Goal: Task Accomplishment & Management: Use online tool/utility

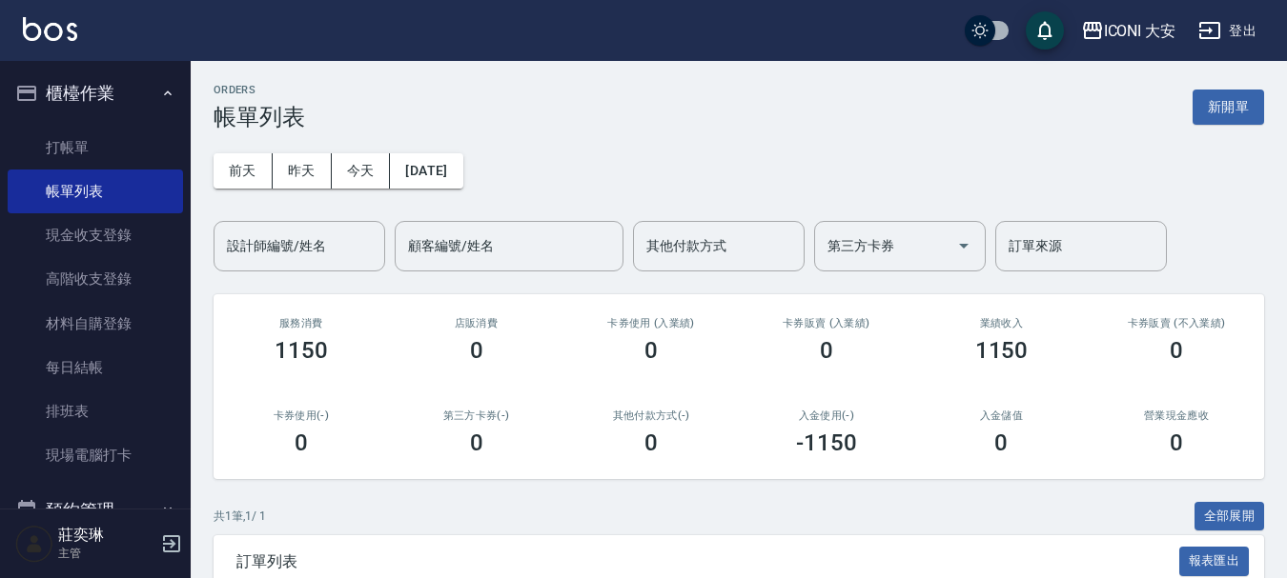
click at [1222, 111] on button "新開單" at bounding box center [1227, 107] width 71 height 35
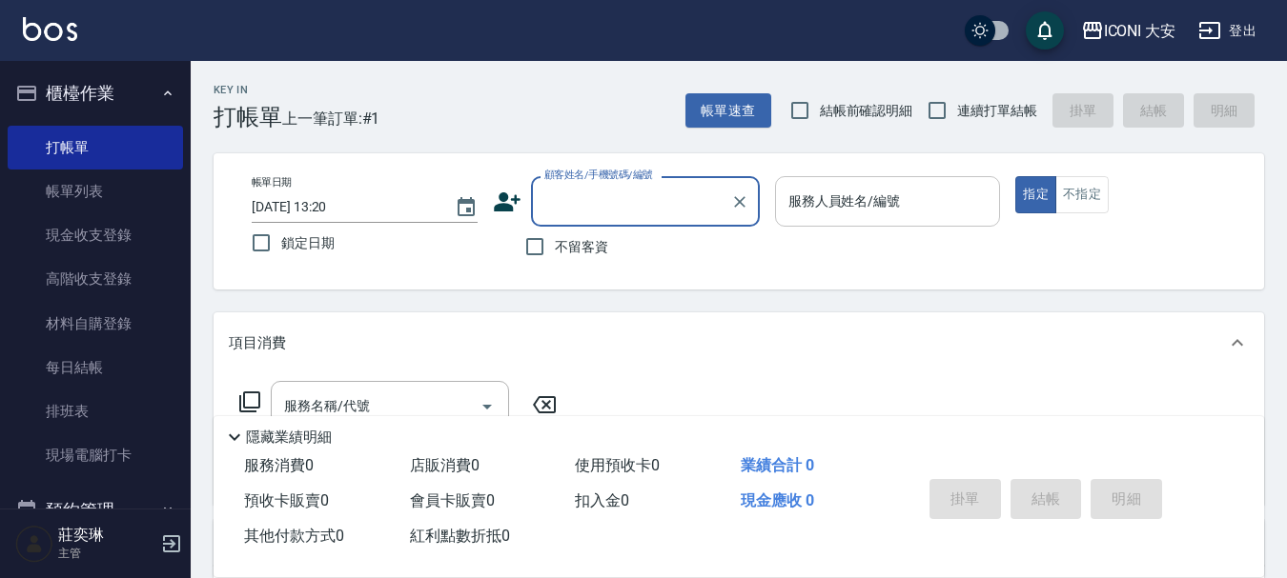
click at [909, 180] on div "服務人員姓名/編號" at bounding box center [888, 201] width 226 height 51
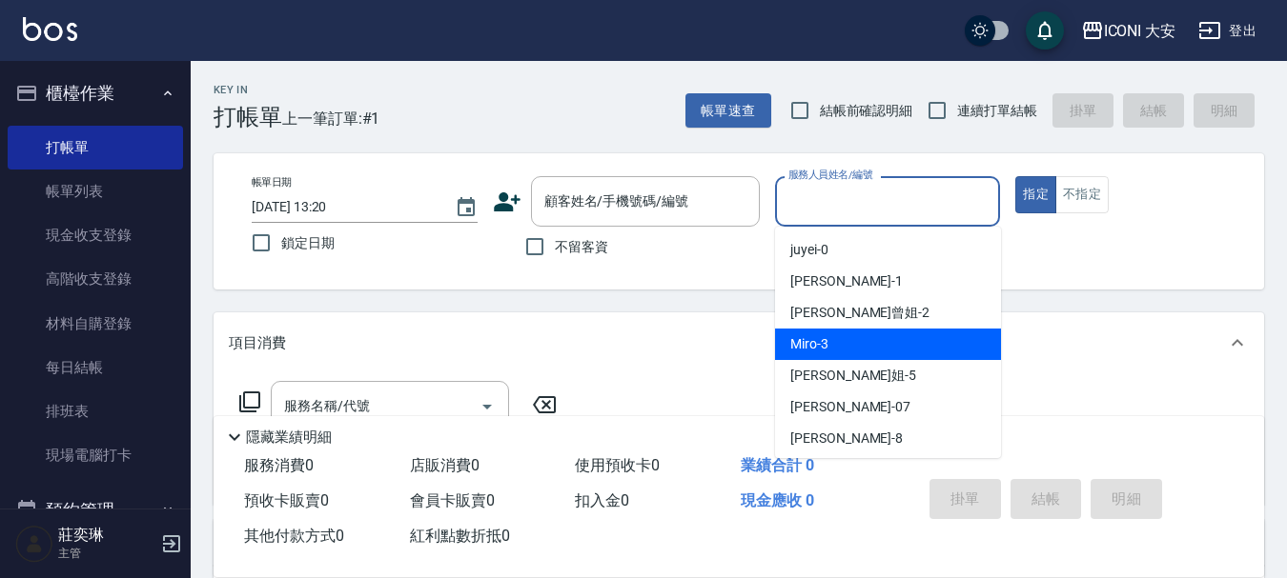
click at [877, 331] on div "Miro -3" at bounding box center [888, 344] width 226 height 31
type input "Miro-3"
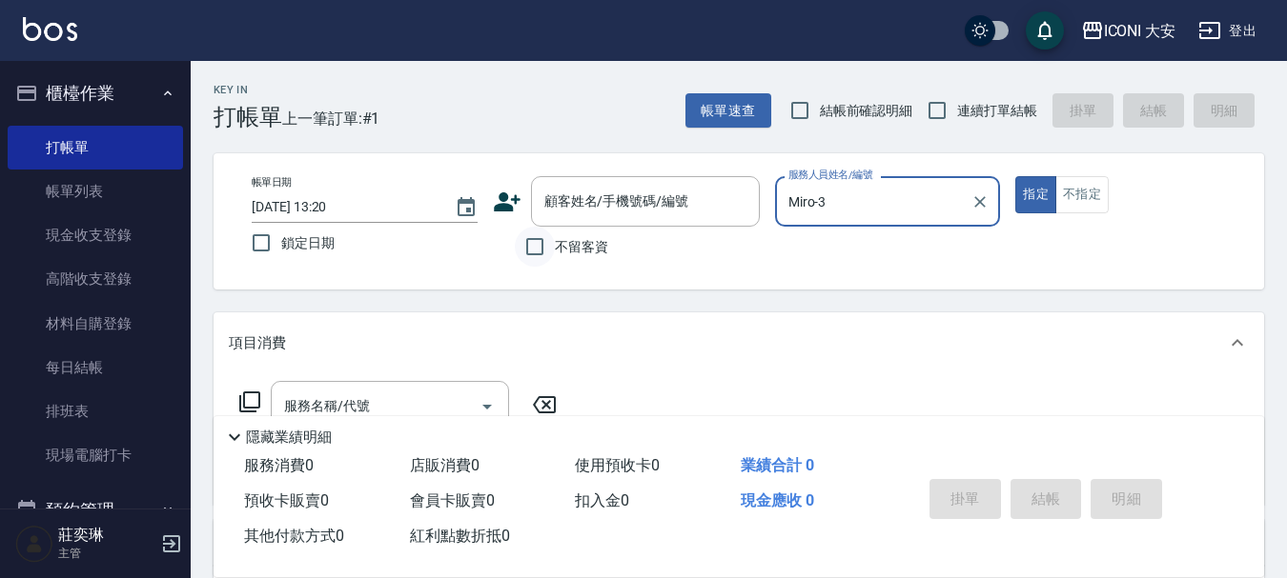
click at [538, 246] on input "不留客資" at bounding box center [535, 247] width 40 height 40
checkbox input "true"
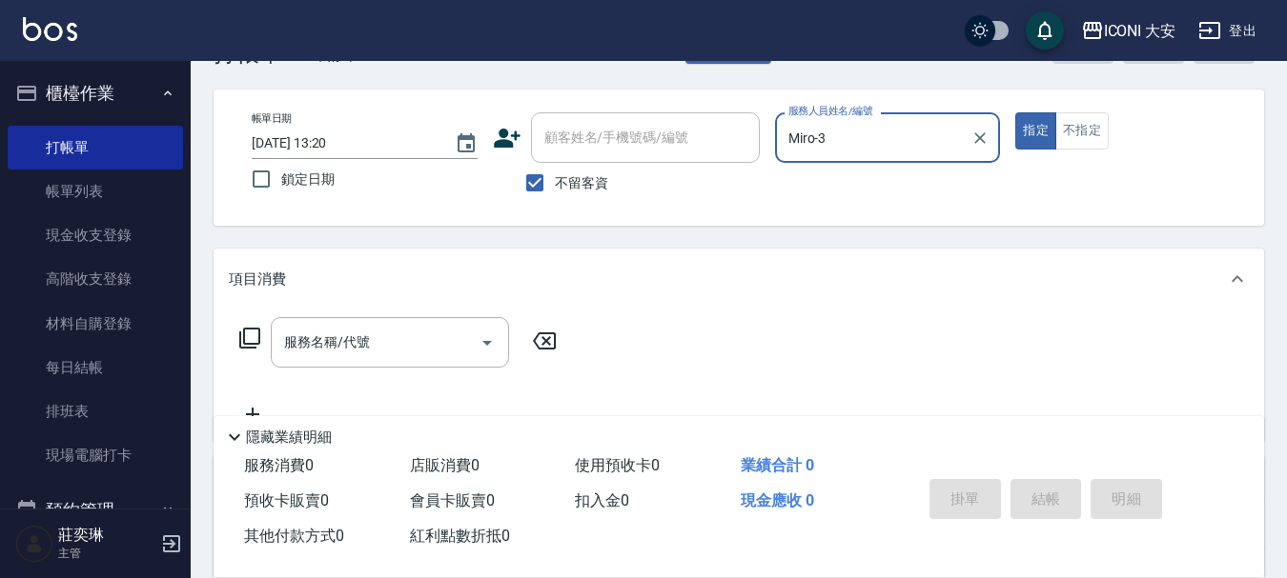
scroll to position [95, 0]
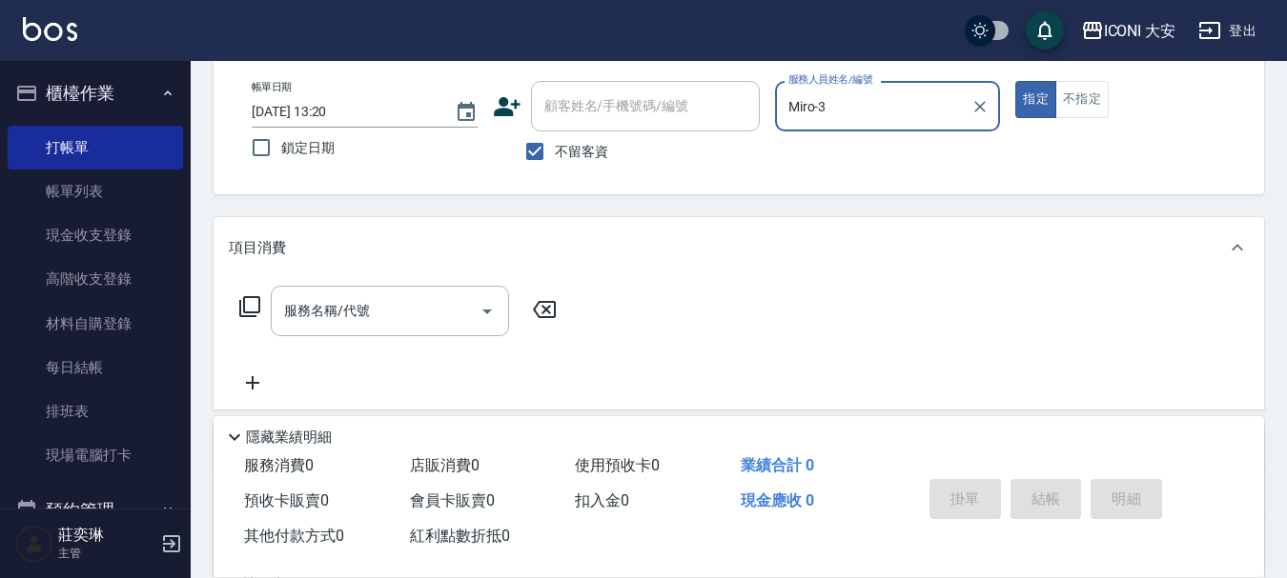
click at [242, 307] on icon at bounding box center [249, 306] width 23 height 23
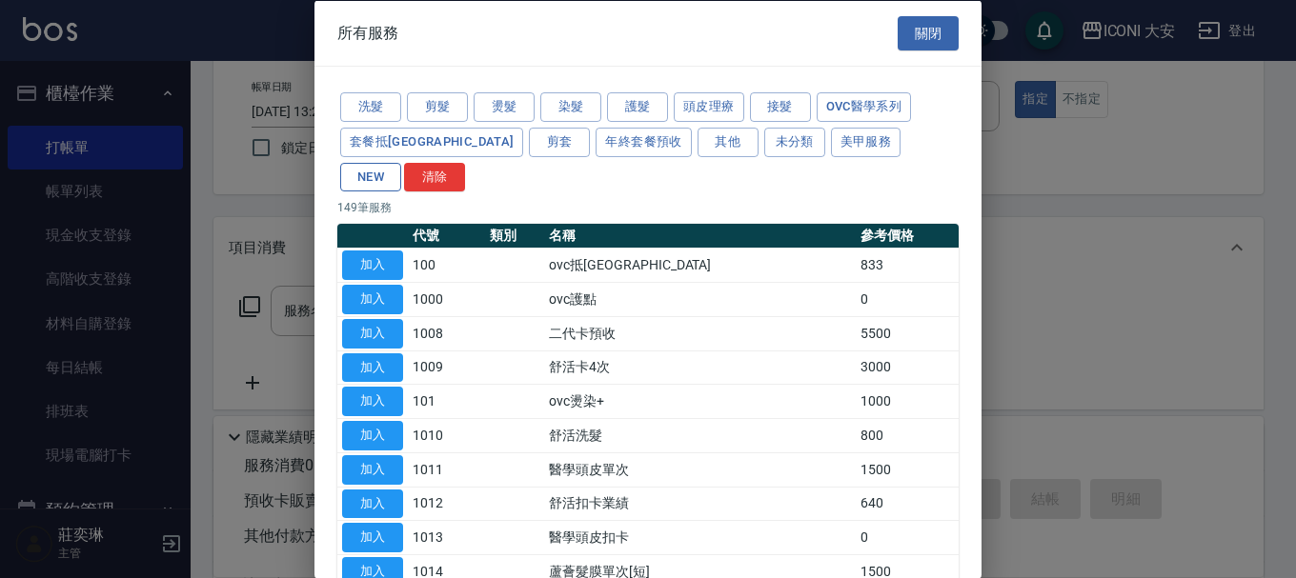
click at [401, 162] on button "NEW" at bounding box center [370, 177] width 61 height 30
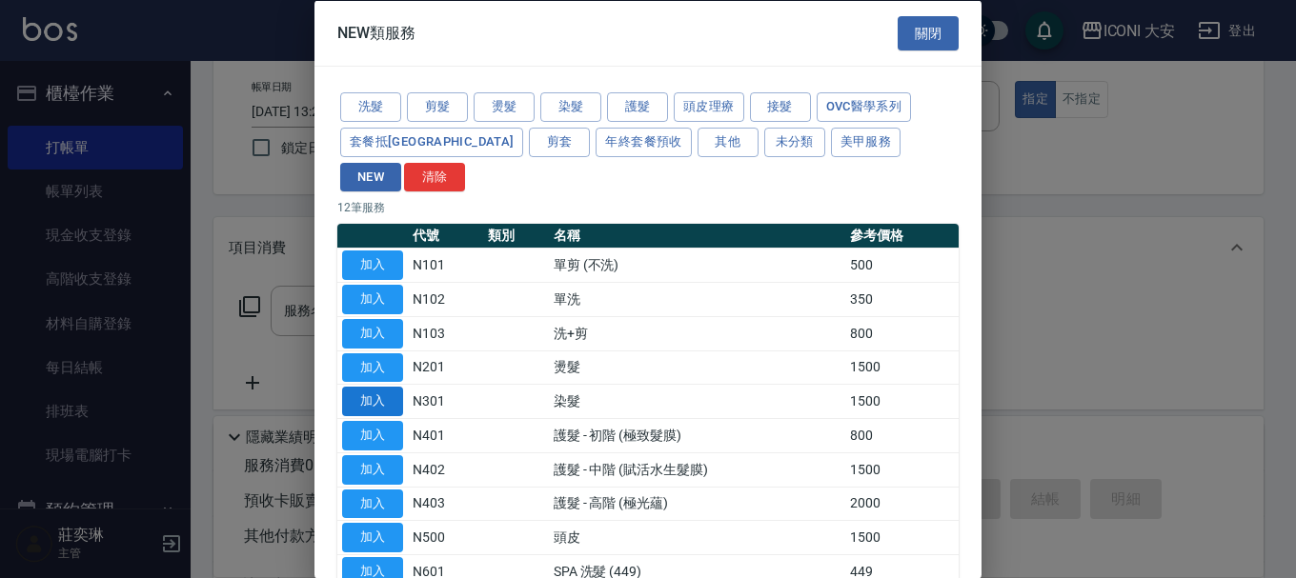
click at [381, 387] on button "加入" at bounding box center [372, 402] width 61 height 30
type input "染髮(N301)"
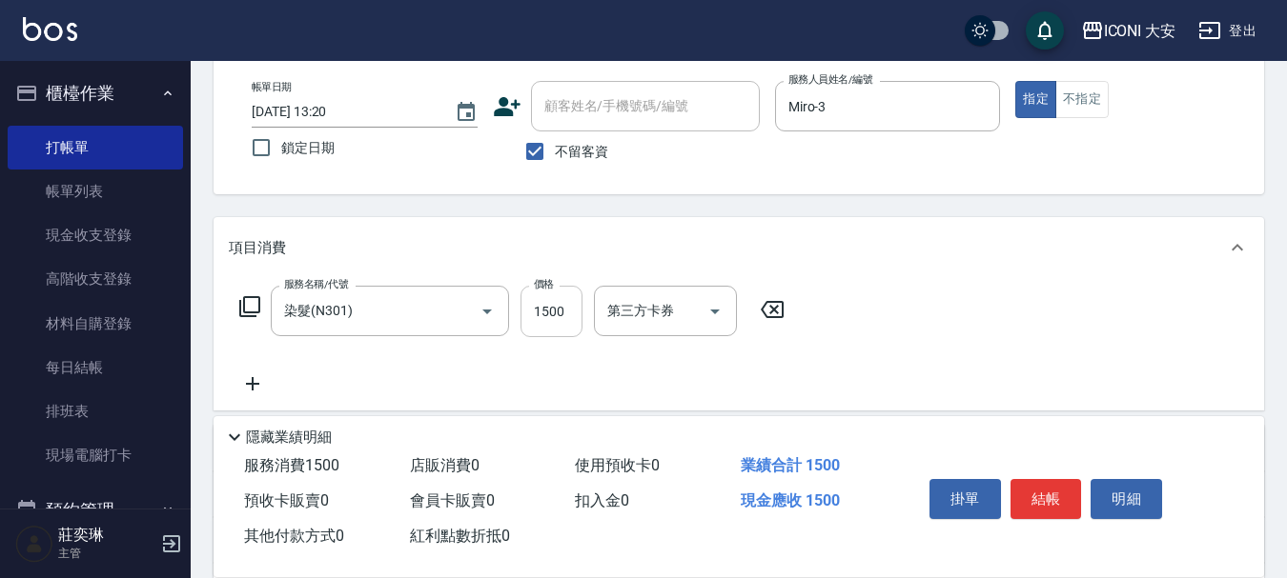
click at [536, 314] on input "1500" at bounding box center [551, 311] width 62 height 51
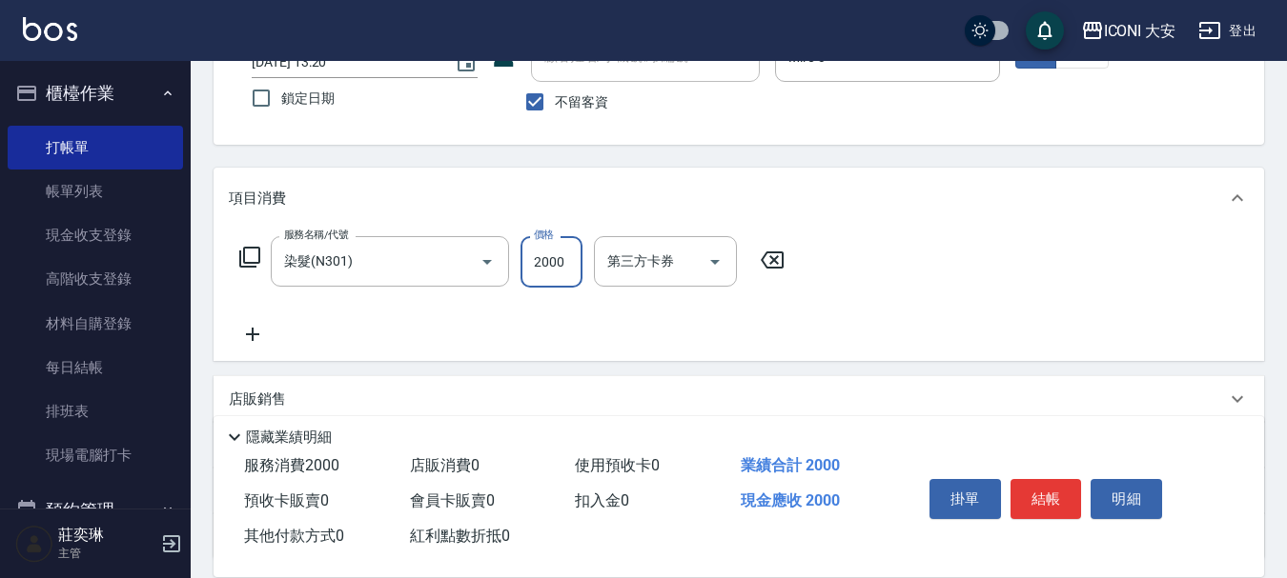
scroll to position [191, 0]
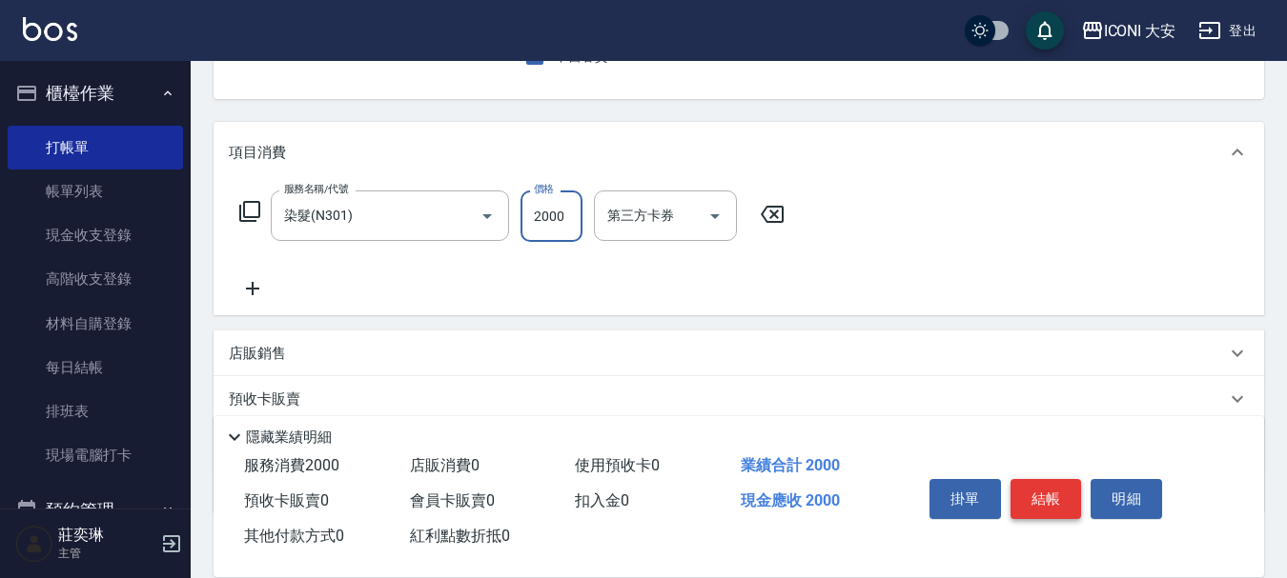
type input "2000"
drag, startPoint x: 1034, startPoint y: 485, endPoint x: 960, endPoint y: 351, distance: 153.6
click at [982, 349] on div "Key In 打帳單 上一筆訂單:#1 帳單速查 結帳前確認明細 連續打單結帳 掛單 結帳 明細 帳單日期 [DATE] 13:20 鎖定日期 顧客姓名/手機…" at bounding box center [739, 283] width 1096 height 826
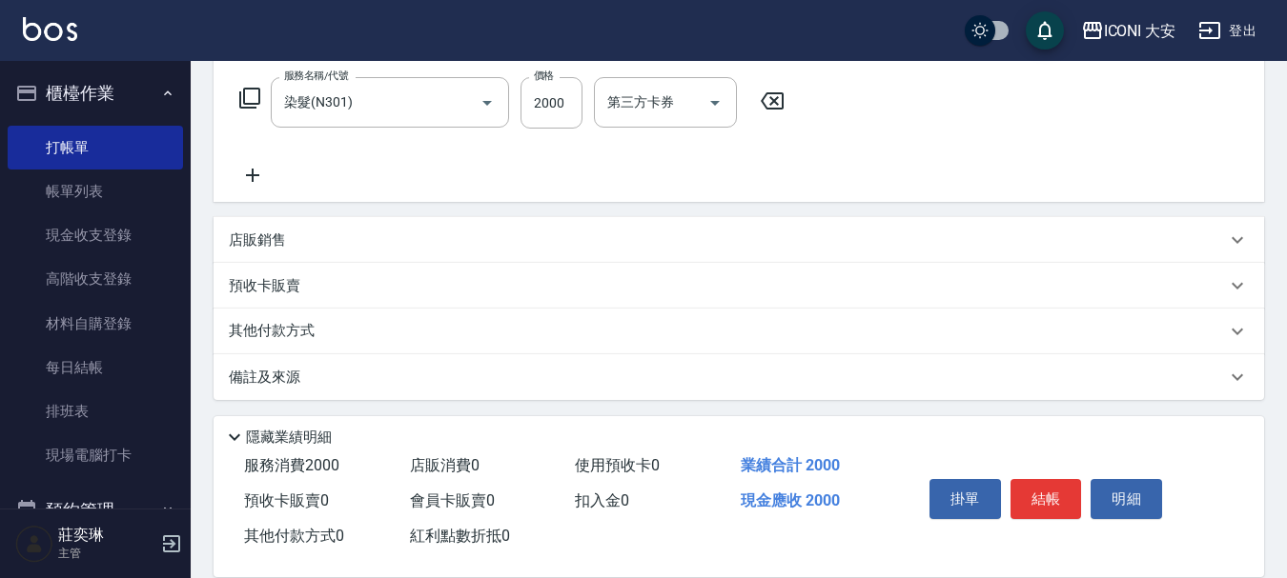
scroll to position [309, 0]
drag, startPoint x: 276, startPoint y: 330, endPoint x: 327, endPoint y: 342, distance: 52.0
click at [278, 330] on p "其他付款方式" at bounding box center [276, 326] width 95 height 21
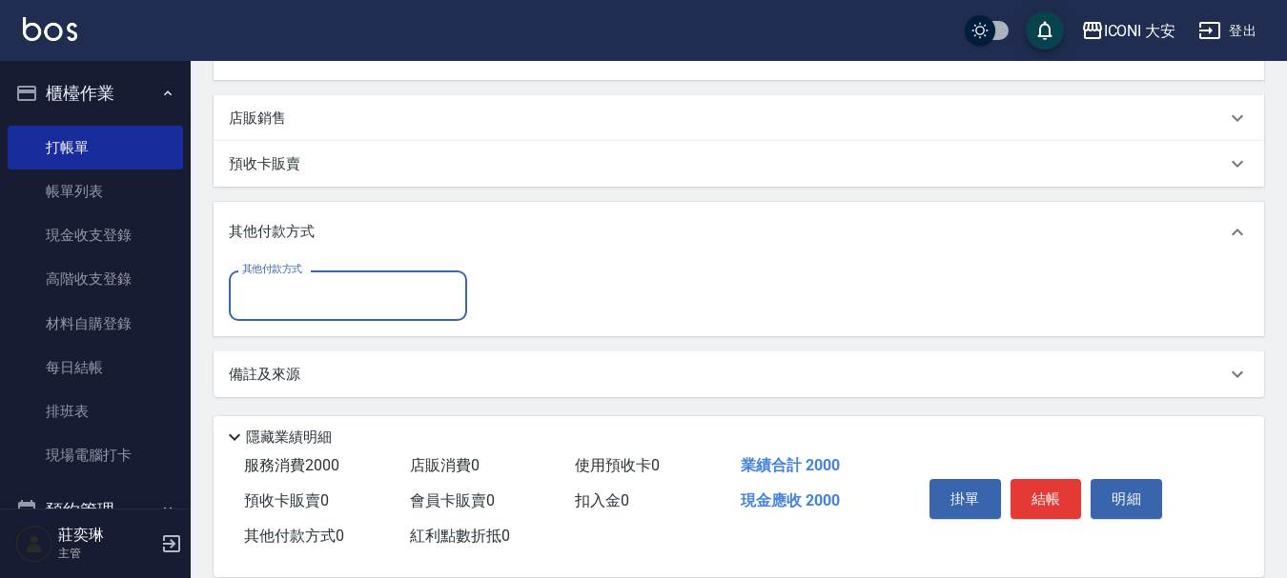
scroll to position [428, 0]
click at [364, 302] on input "其他付款方式" at bounding box center [347, 293] width 221 height 33
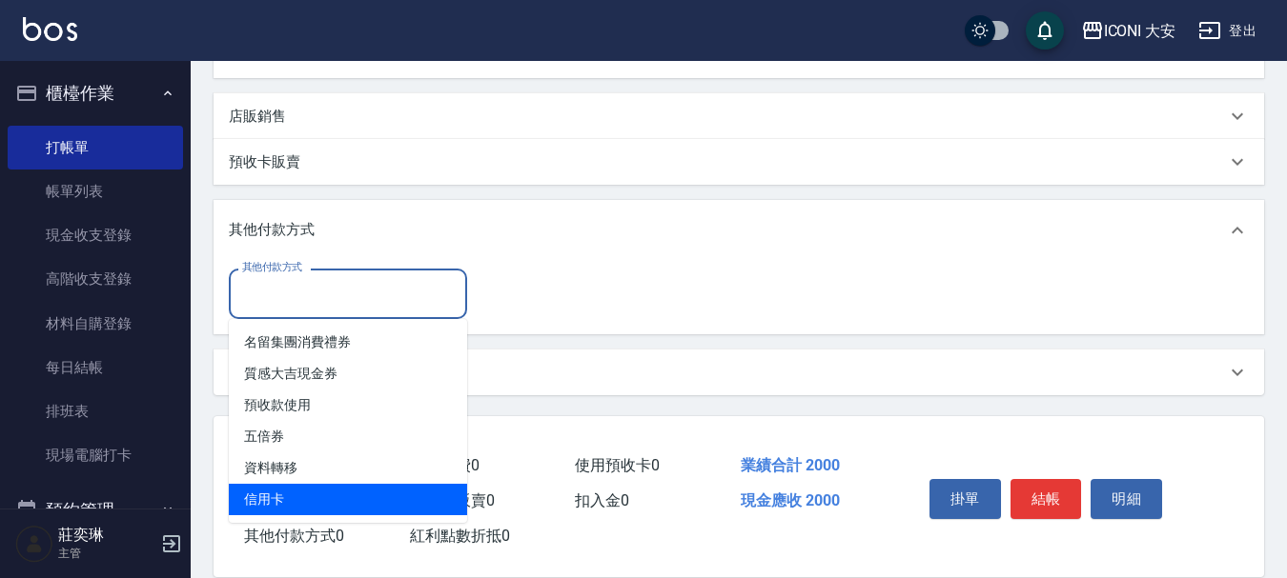
click at [316, 493] on span "信用卡" at bounding box center [348, 499] width 238 height 31
type input "信用卡"
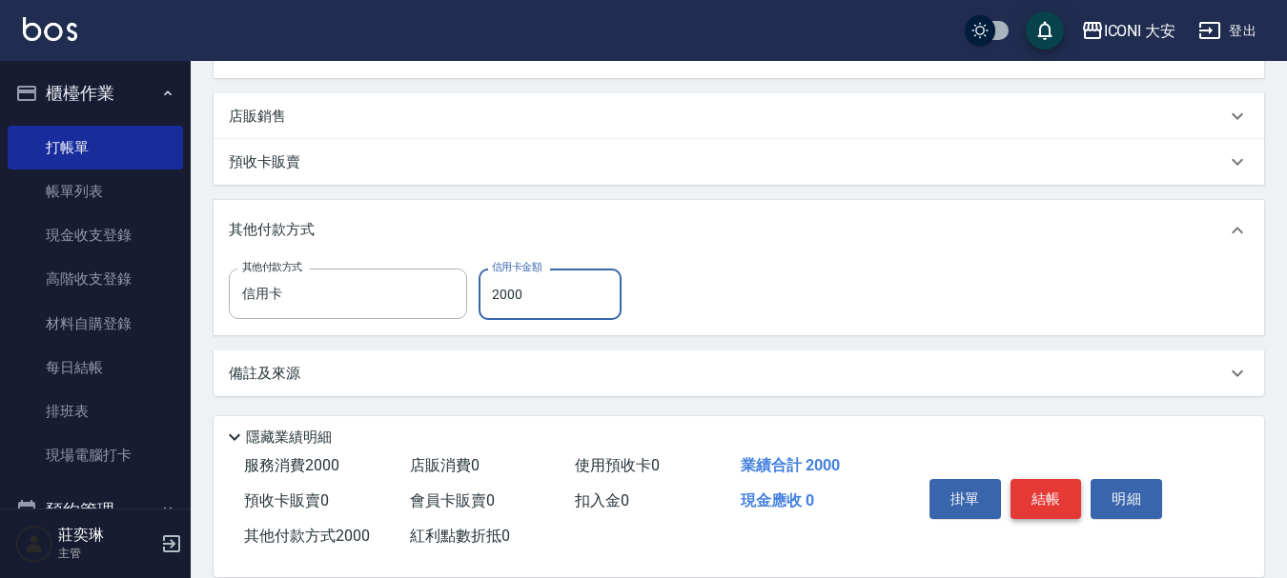
type input "2000"
click at [1042, 490] on button "結帳" at bounding box center [1045, 499] width 71 height 40
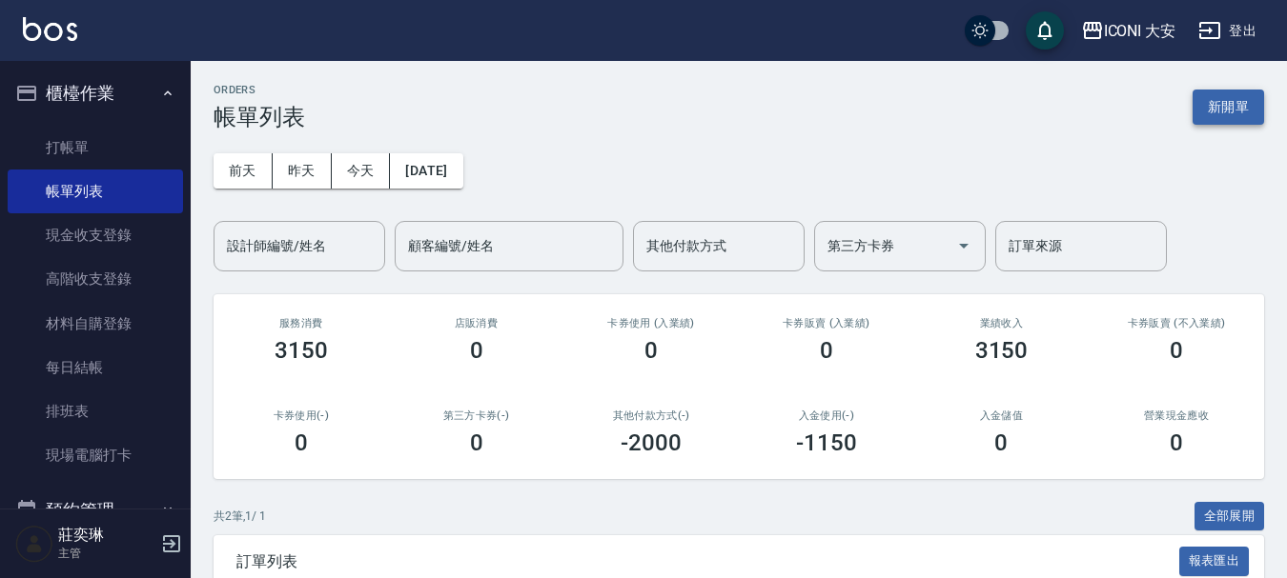
click at [1227, 108] on button "新開單" at bounding box center [1227, 107] width 71 height 35
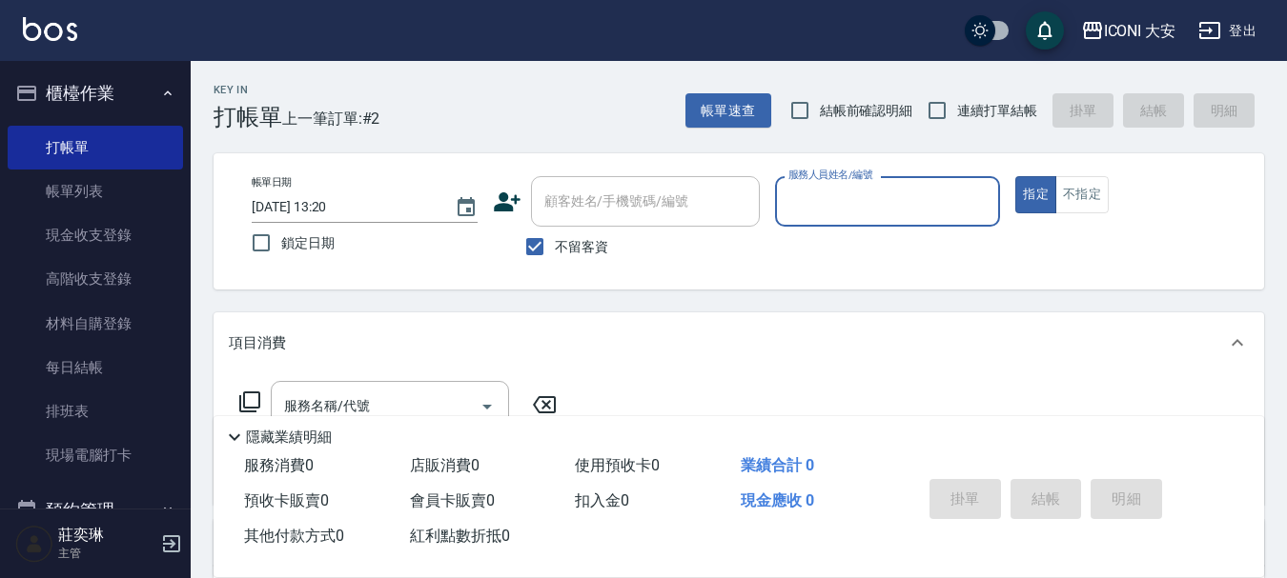
click at [855, 197] on input "服務人員姓名/編號" at bounding box center [887, 201] width 209 height 33
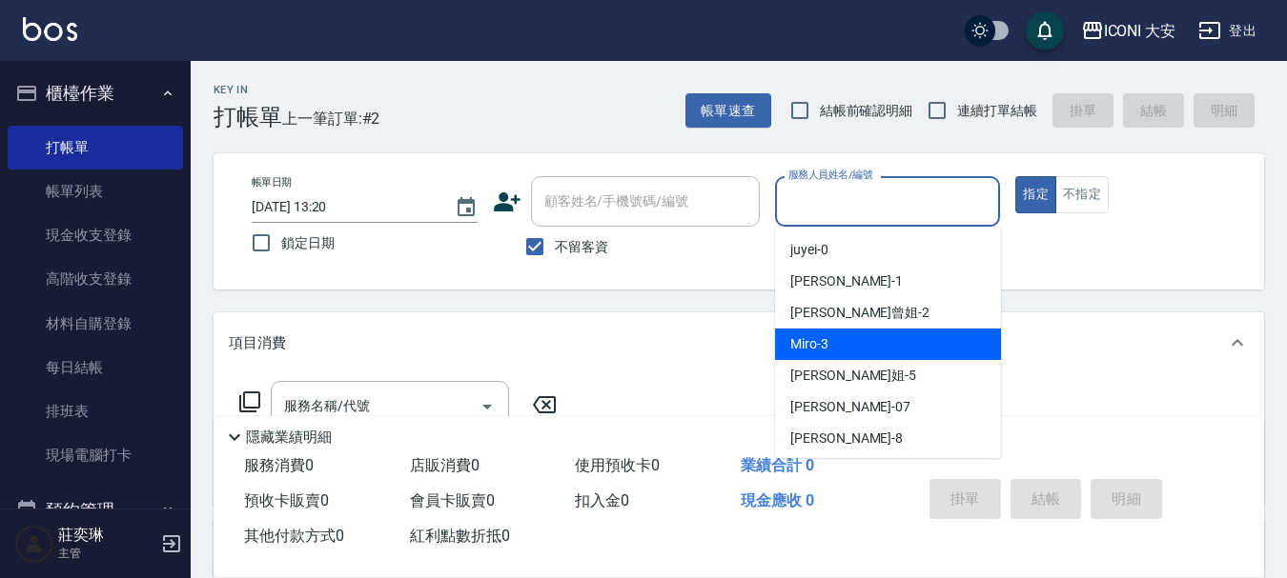
click at [884, 335] on div "Miro -3" at bounding box center [888, 344] width 226 height 31
type input "Miro-3"
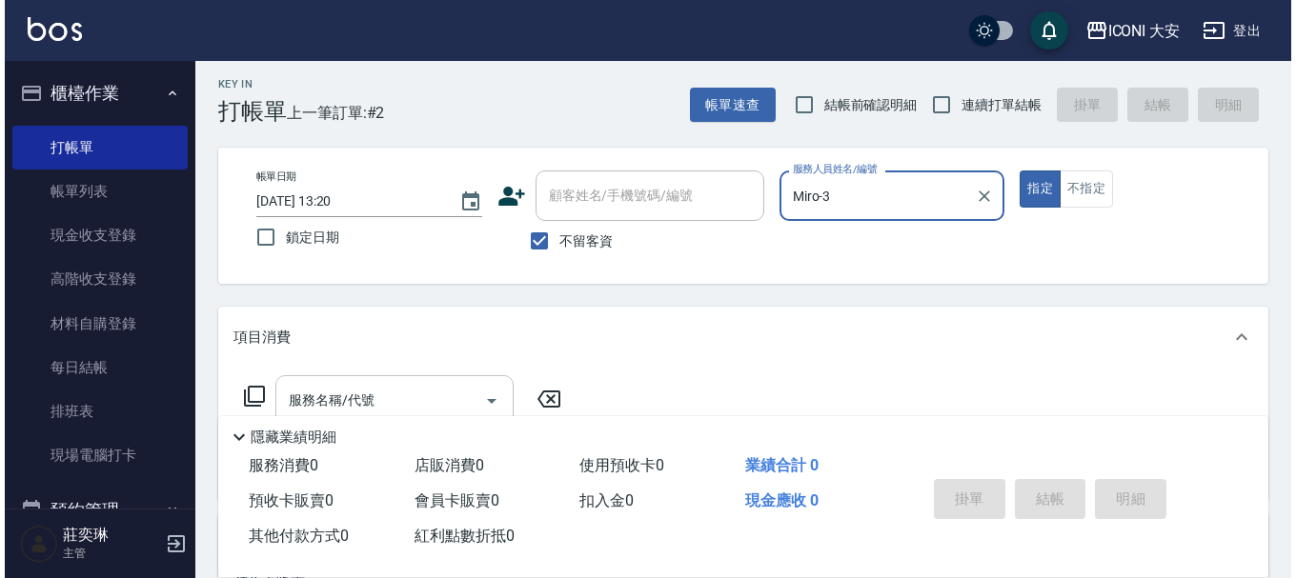
scroll to position [95, 0]
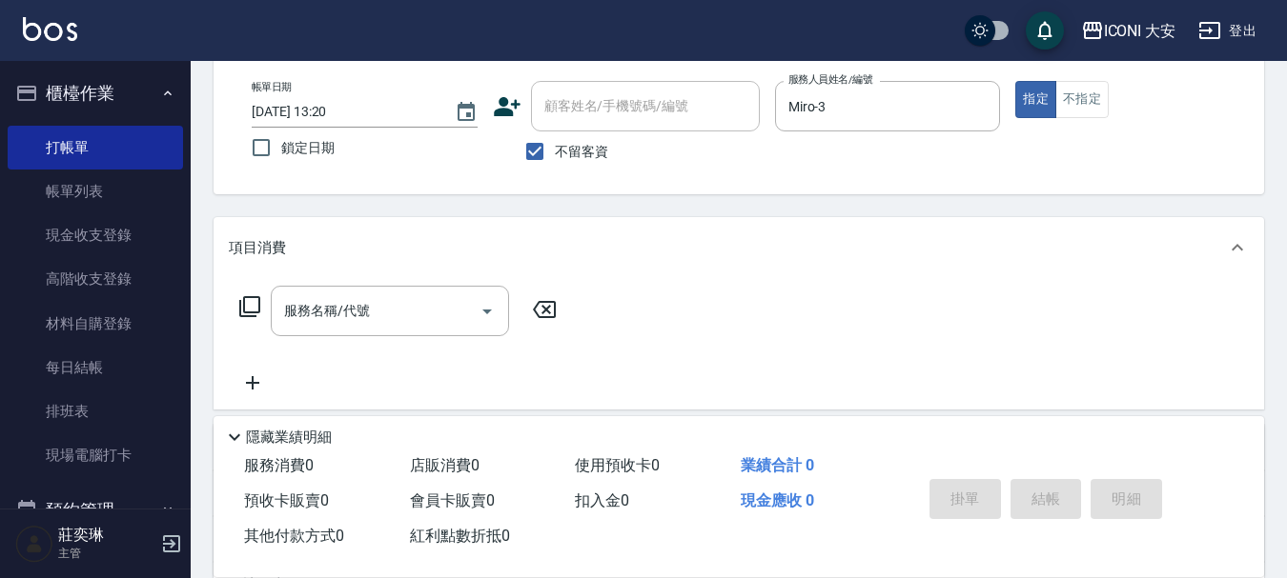
click at [252, 308] on icon at bounding box center [249, 306] width 23 height 23
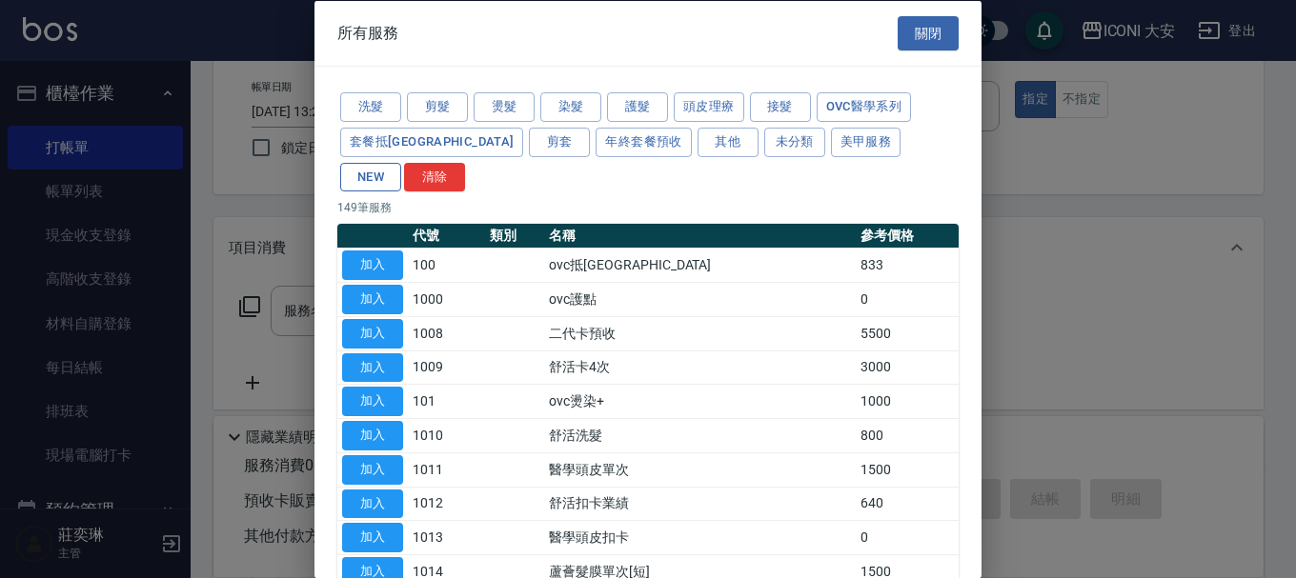
click at [401, 162] on button "NEW" at bounding box center [370, 177] width 61 height 30
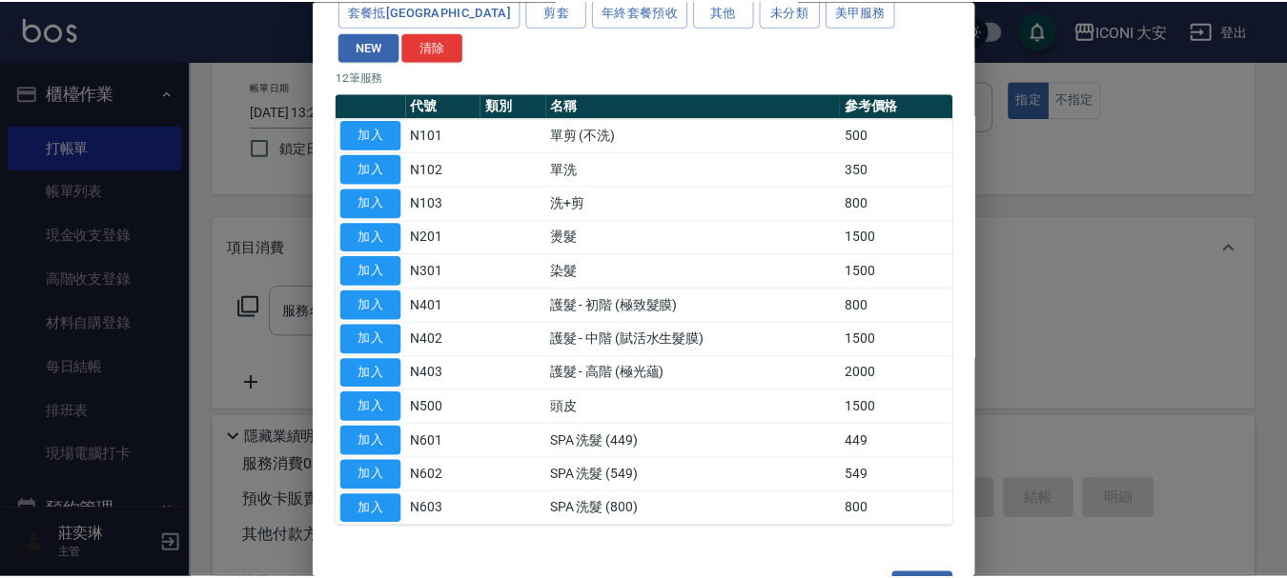
scroll to position [149, 0]
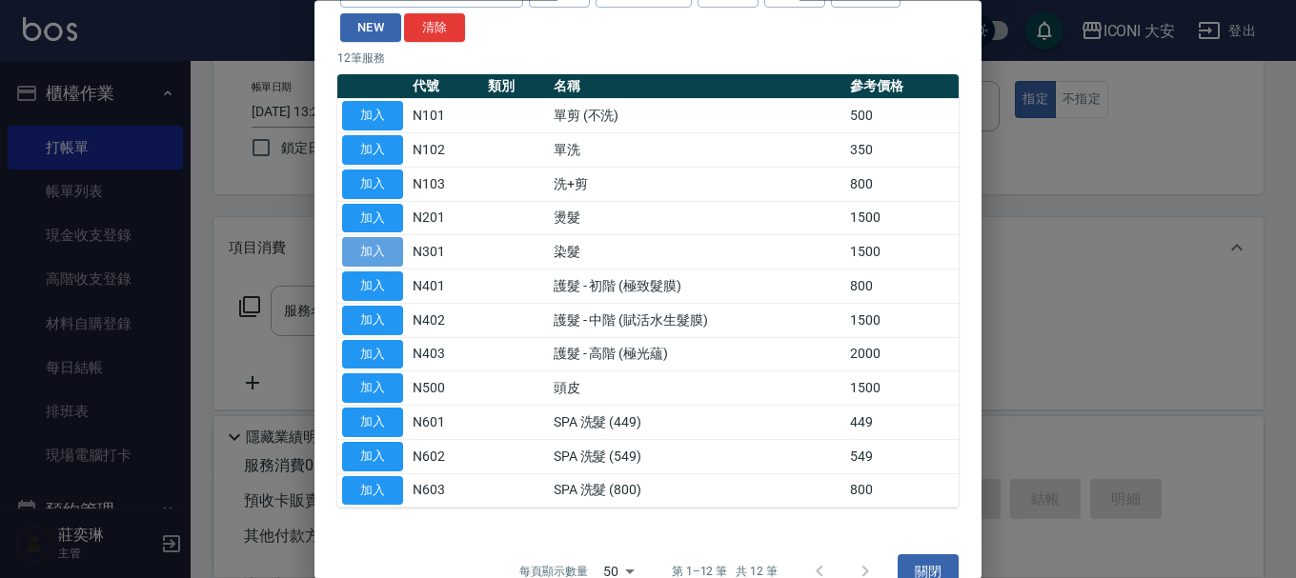
click at [354, 238] on button "加入" at bounding box center [372, 253] width 61 height 30
type input "染髮(N301)"
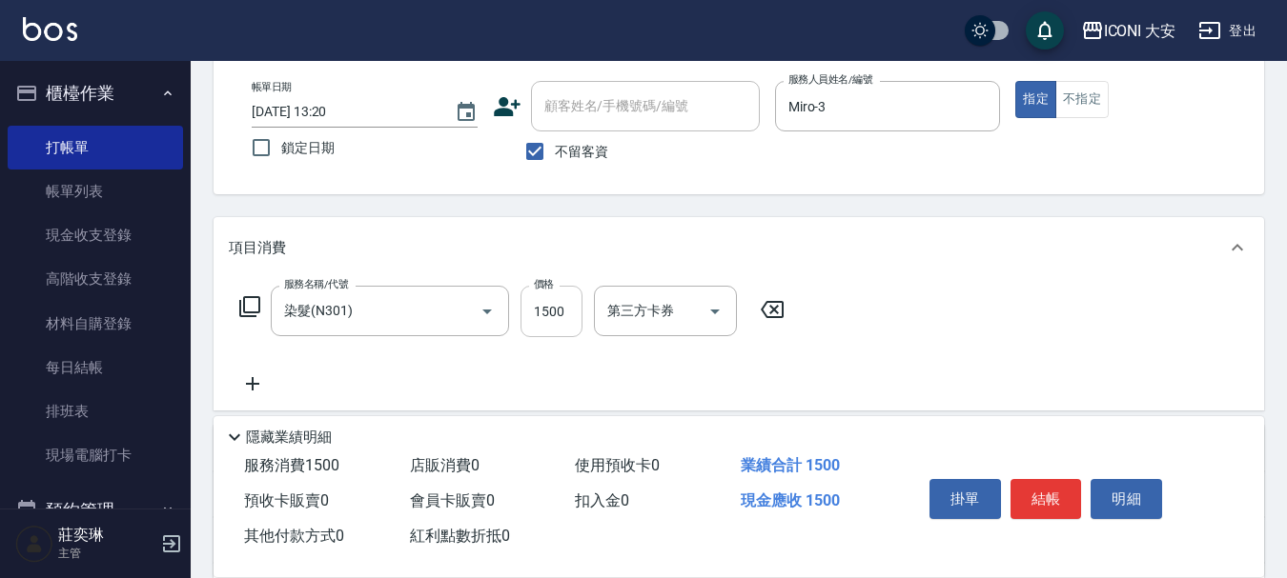
click at [544, 322] on input "1500" at bounding box center [551, 311] width 62 height 51
type input "1299"
click at [1055, 498] on button "結帳" at bounding box center [1045, 499] width 71 height 40
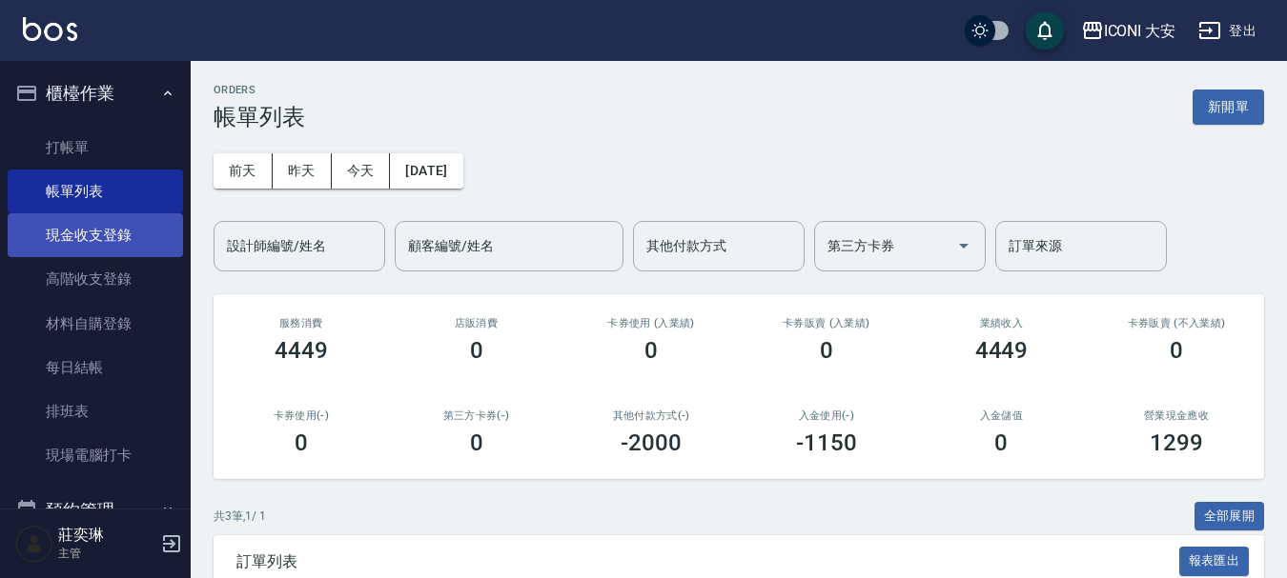
click at [104, 228] on link "現金收支登錄" at bounding box center [95, 235] width 175 height 44
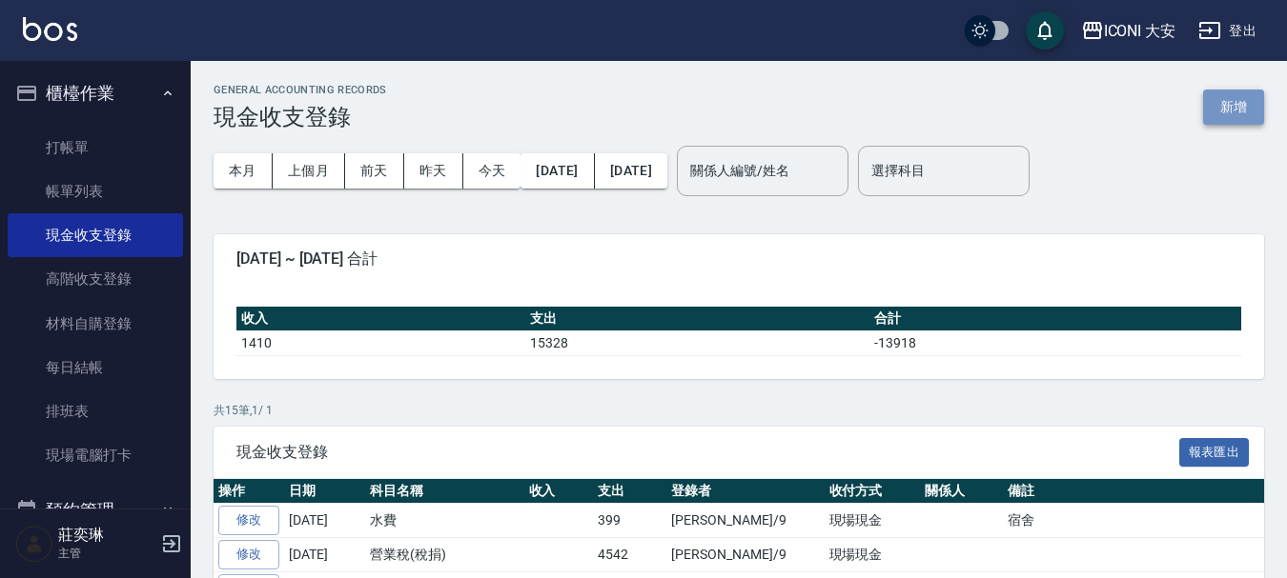
click at [1232, 117] on button "新增" at bounding box center [1233, 107] width 61 height 35
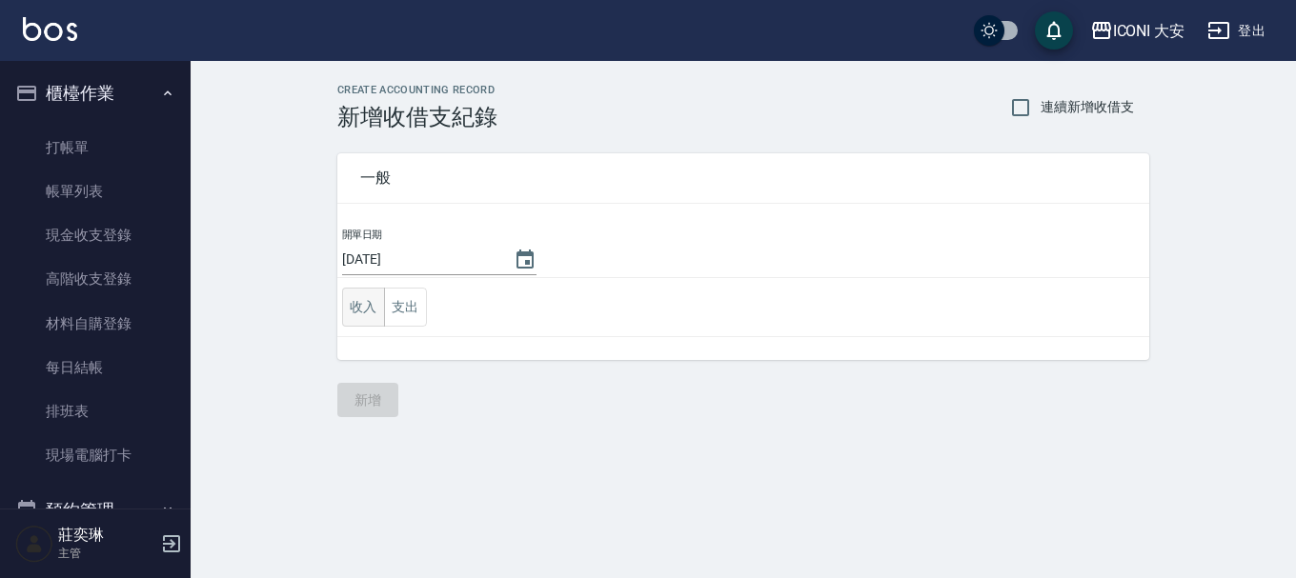
click at [365, 307] on button "收入" at bounding box center [363, 307] width 43 height 39
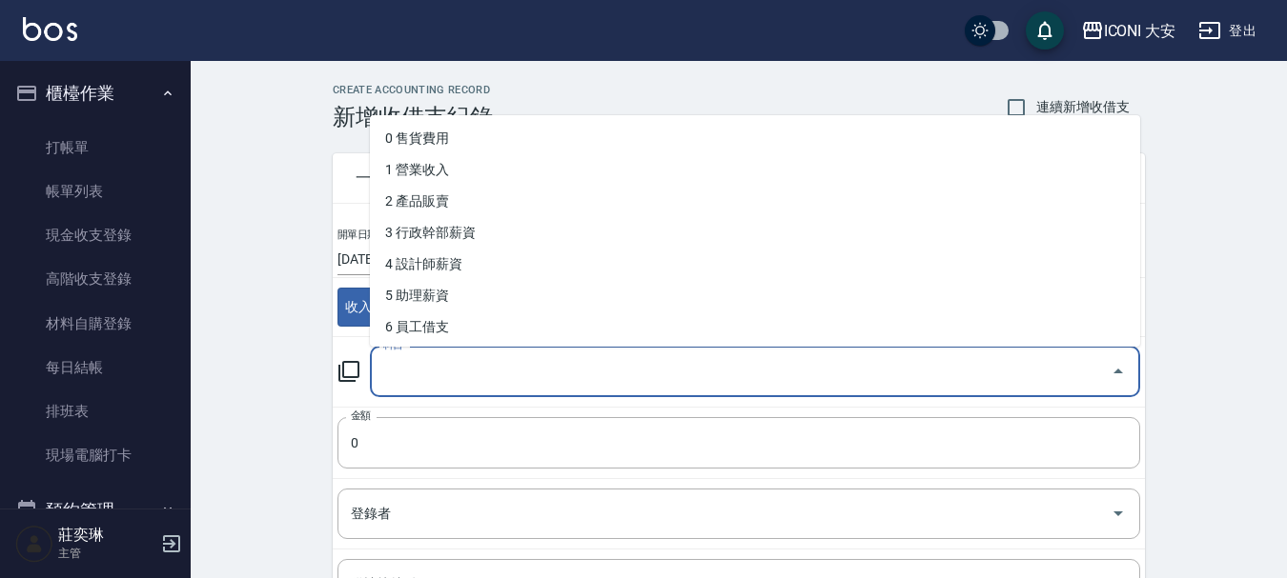
click at [477, 372] on input "科目" at bounding box center [740, 371] width 724 height 33
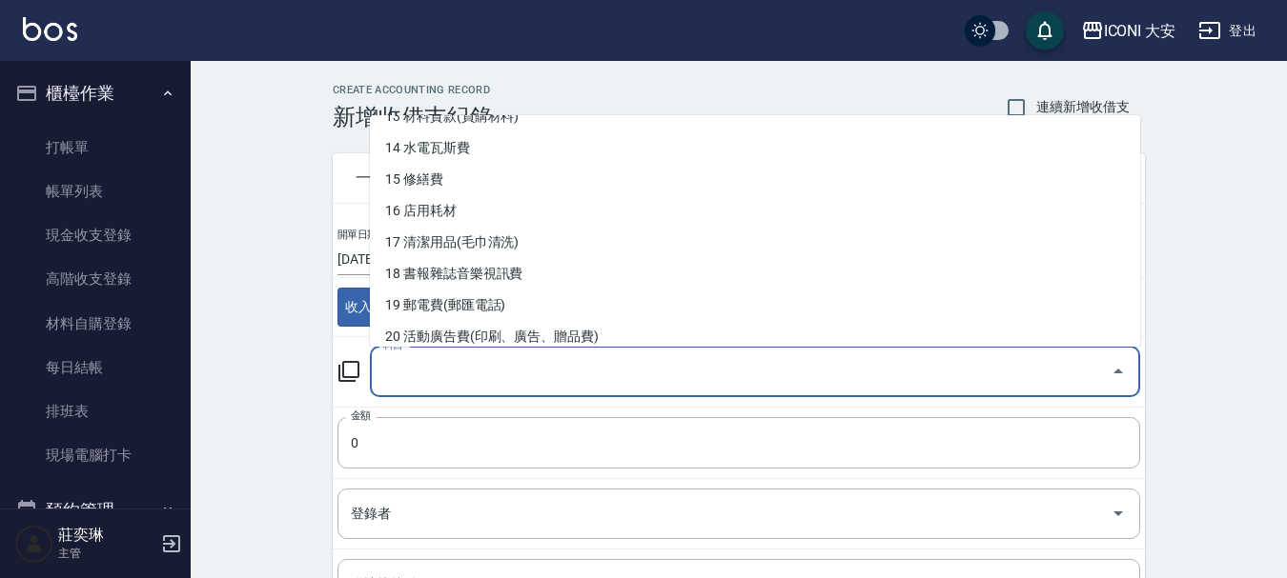
scroll to position [667, 0]
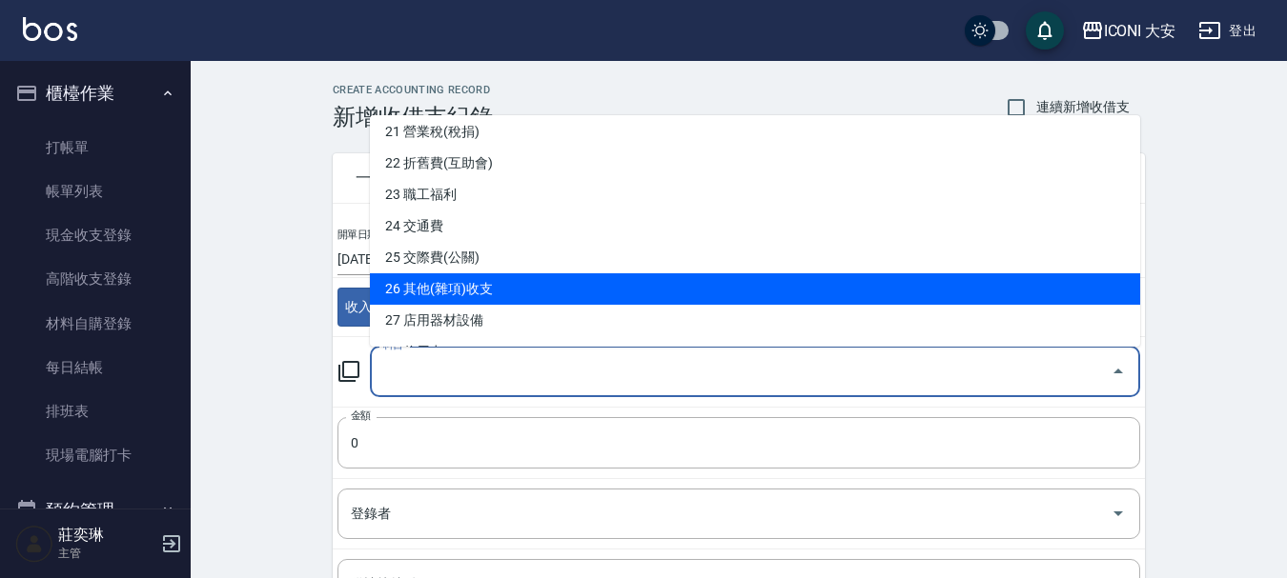
click at [490, 285] on li "26 其他(雜項)收支" at bounding box center [755, 289] width 770 height 31
type input "26 其他(雜項)收支"
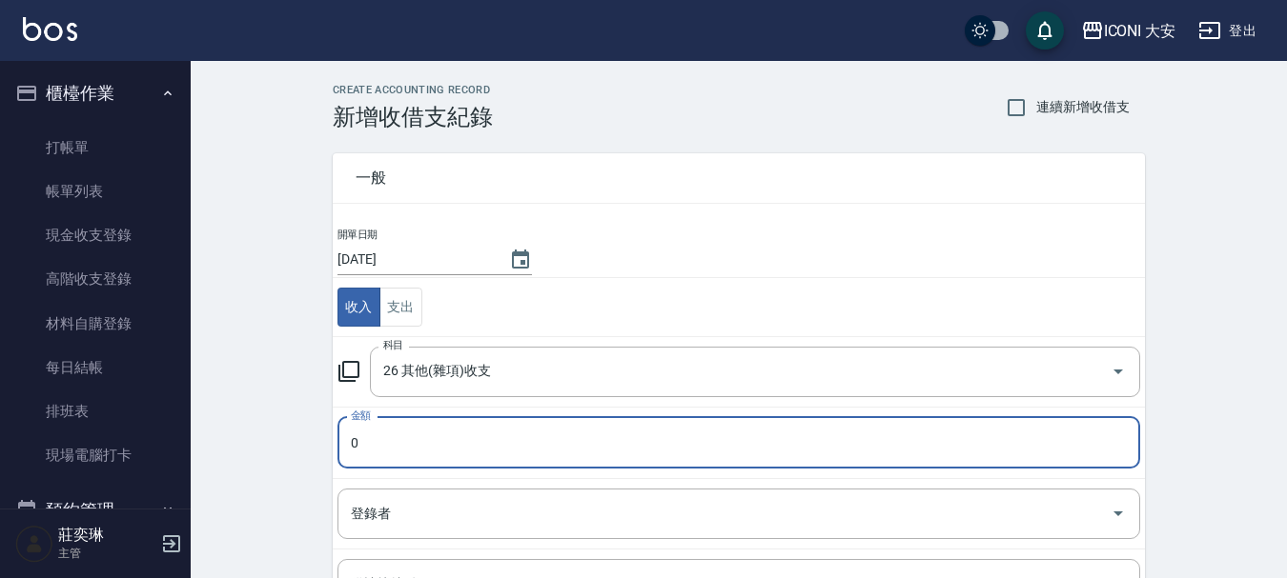
scroll to position [95, 0]
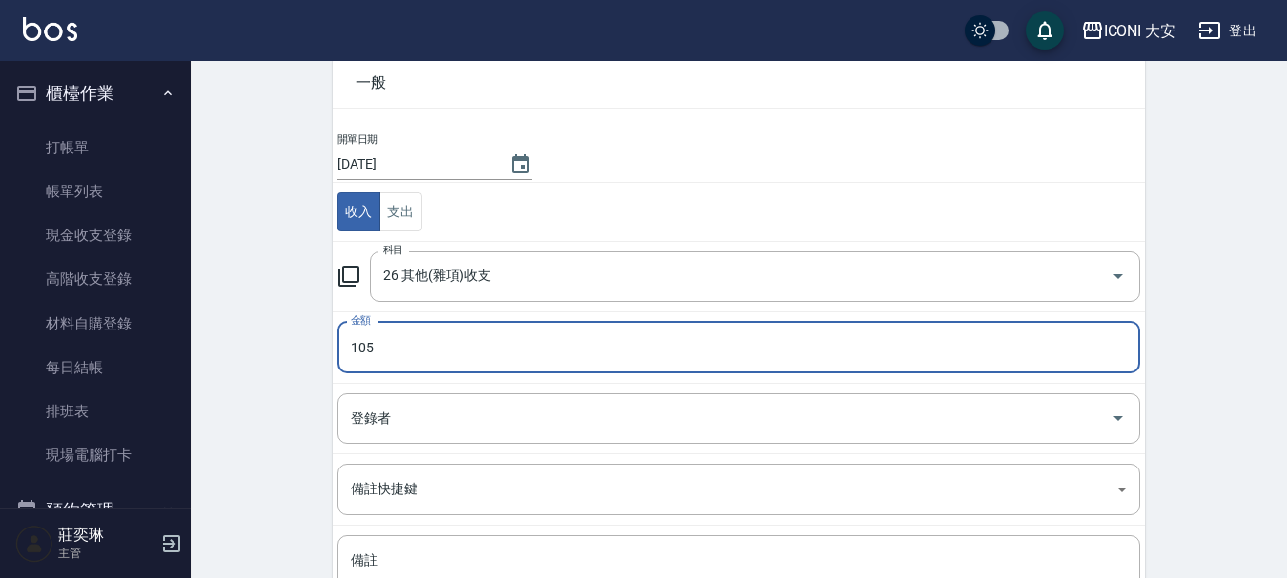
type input "105"
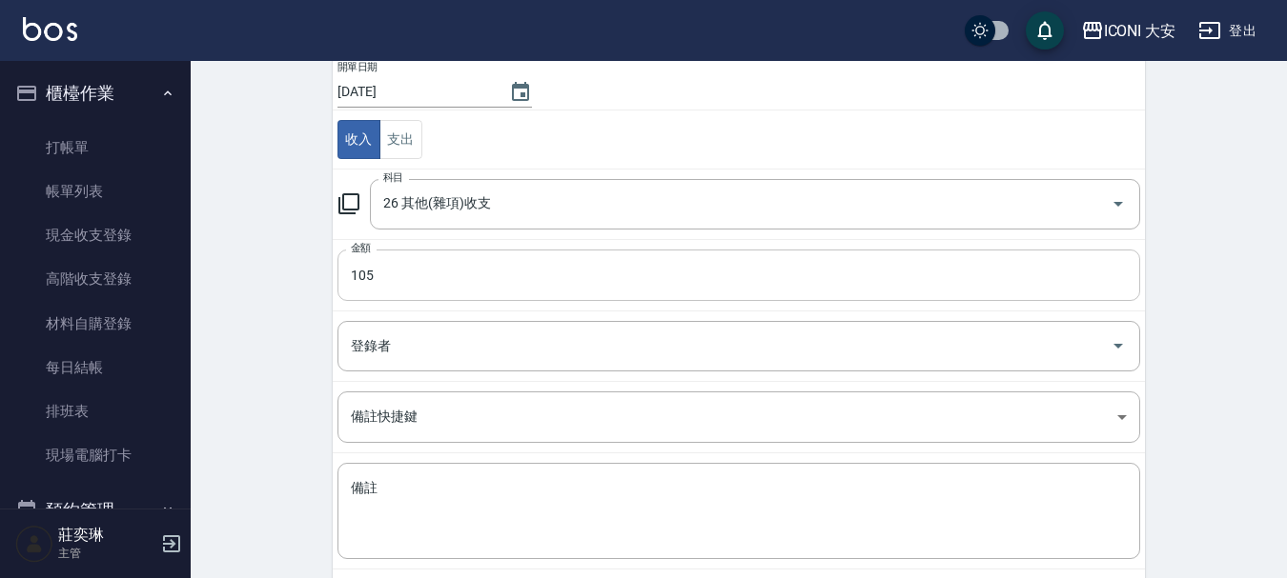
scroll to position [263, 0]
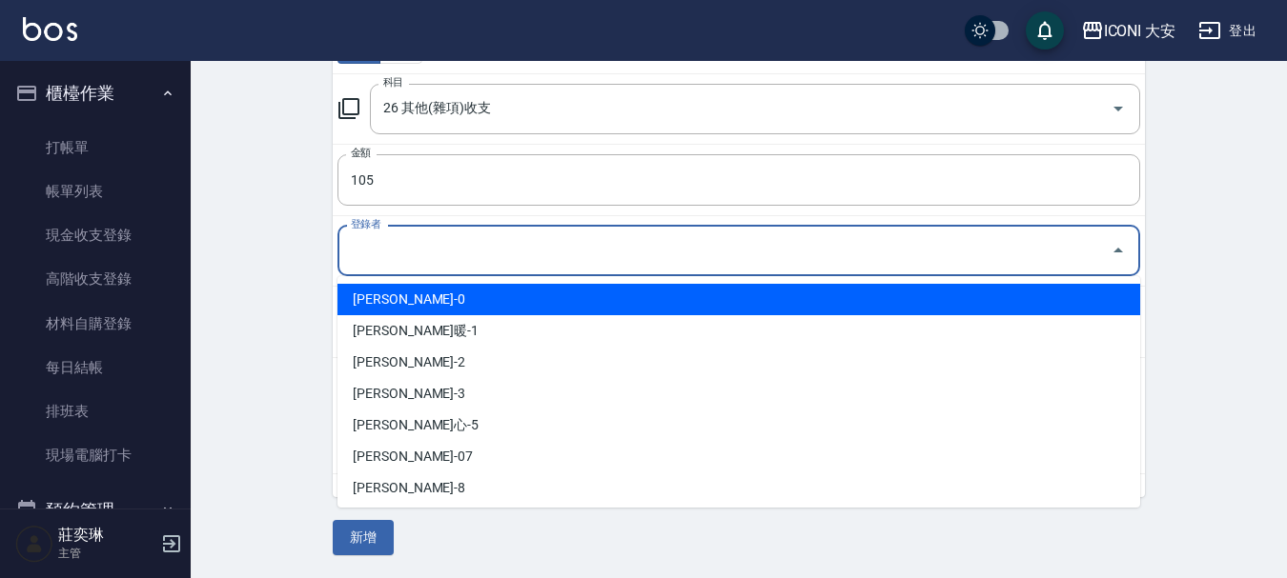
click at [435, 254] on input "登錄者" at bounding box center [724, 250] width 757 height 33
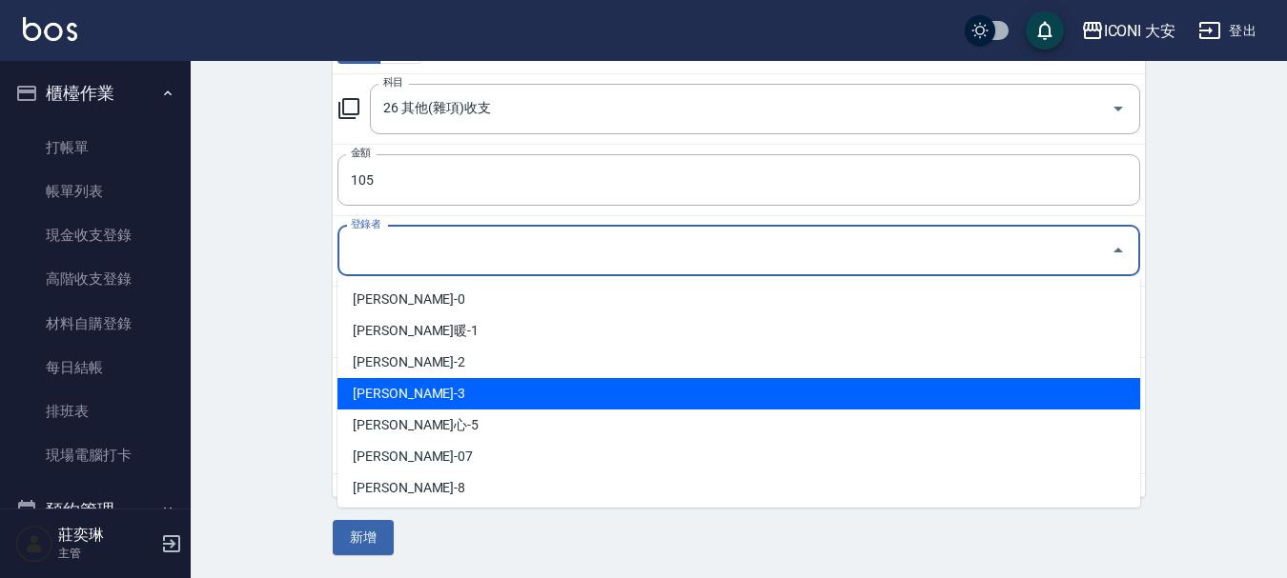
click at [430, 385] on li "[PERSON_NAME]-3" at bounding box center [738, 393] width 802 height 31
type input "[PERSON_NAME]-3"
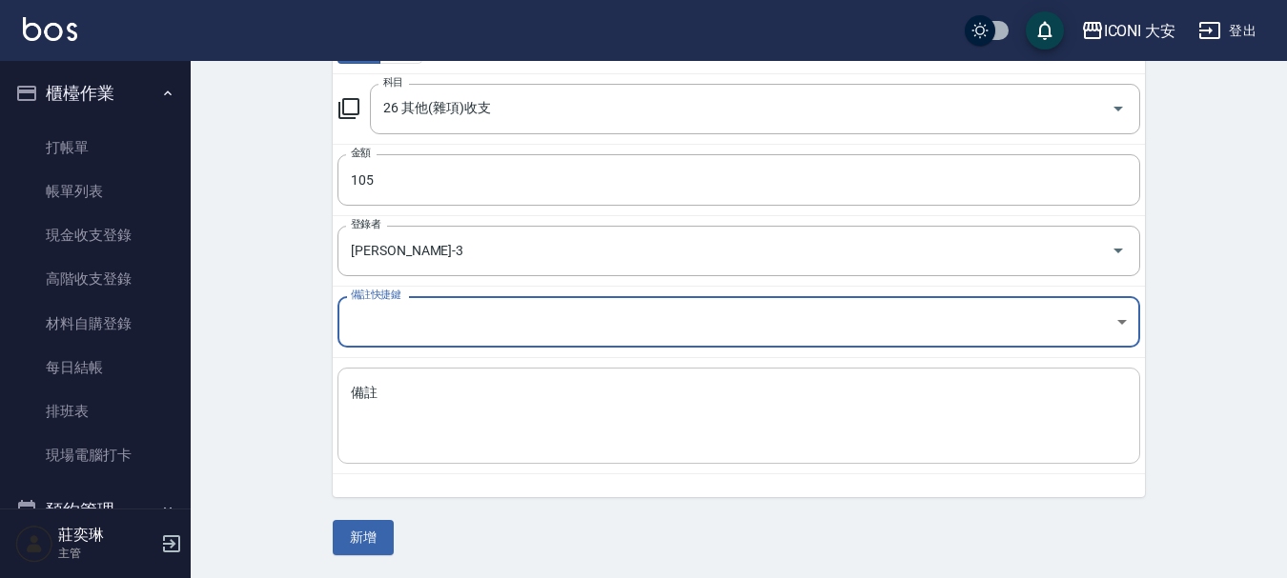
click at [369, 403] on textarea "備註" at bounding box center [739, 416] width 776 height 65
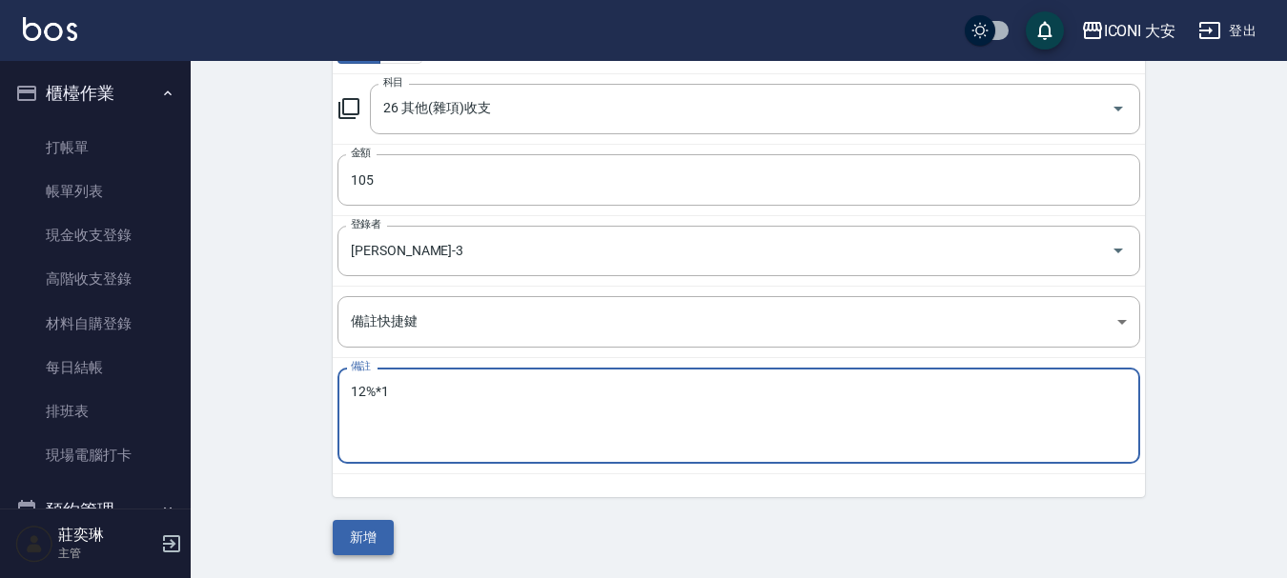
type textarea "12%*1"
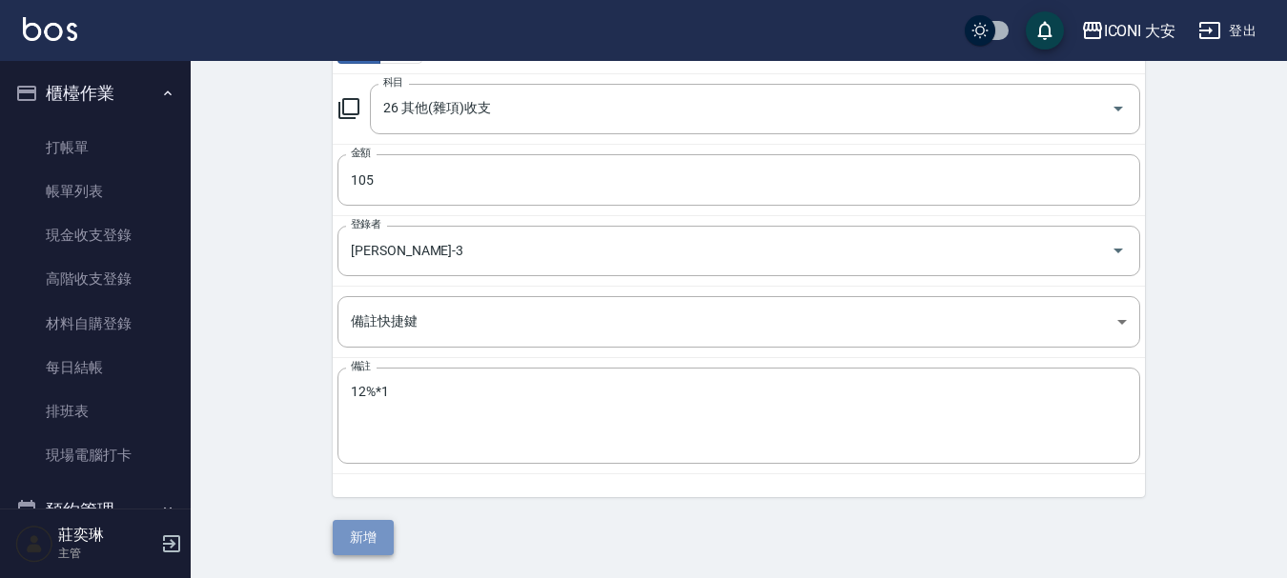
click at [367, 531] on button "新增" at bounding box center [363, 537] width 61 height 35
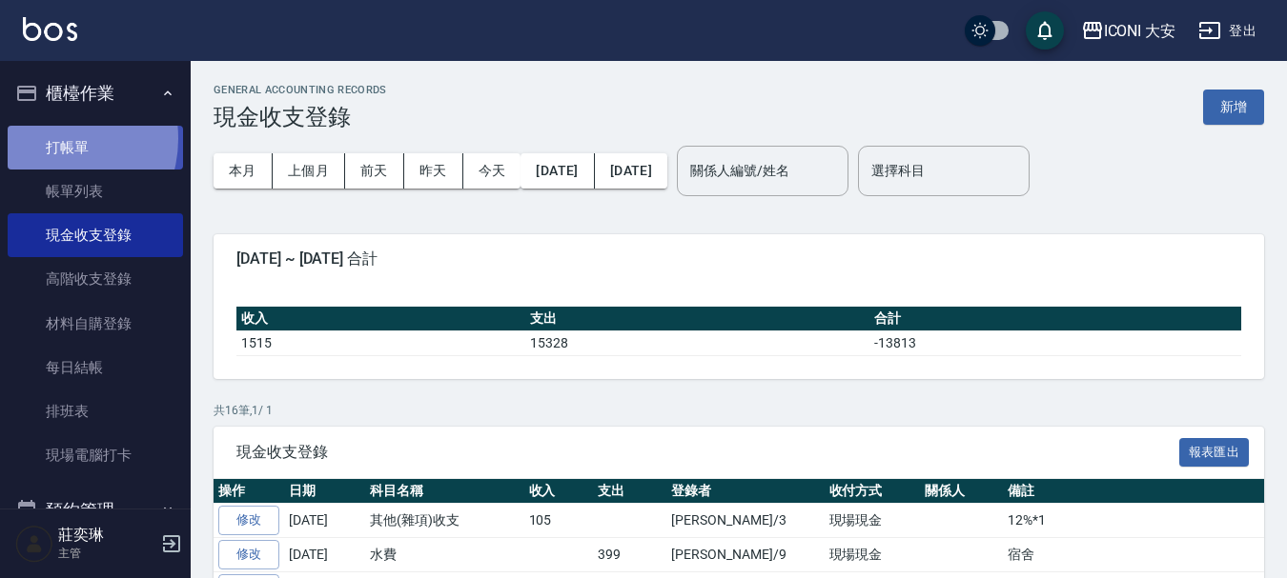
click at [51, 138] on link "打帳單" at bounding box center [95, 148] width 175 height 44
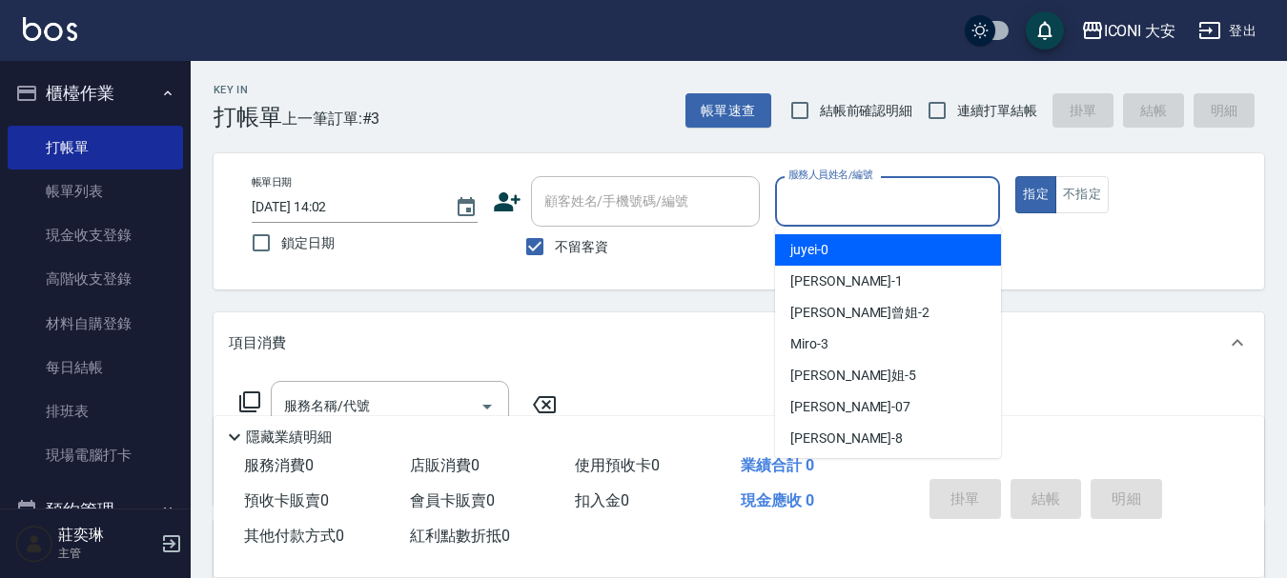
click at [869, 205] on input "服務人員姓名/編號" at bounding box center [887, 201] width 209 height 33
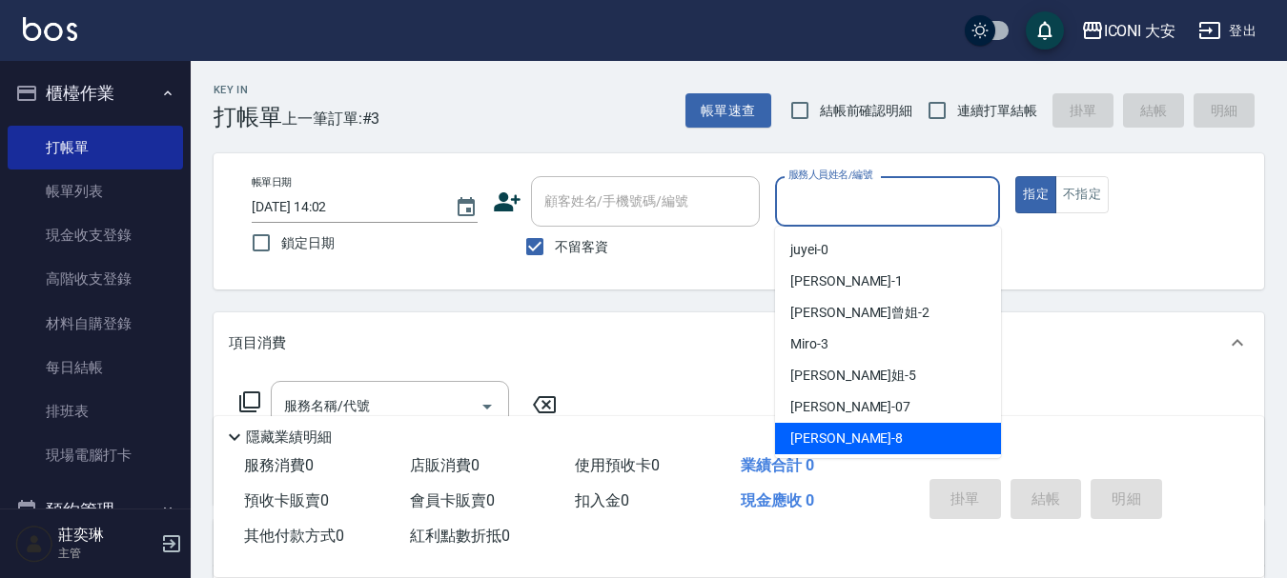
click at [811, 441] on span "Yulisa -8" at bounding box center [846, 439] width 112 height 20
type input "Yulisa-8"
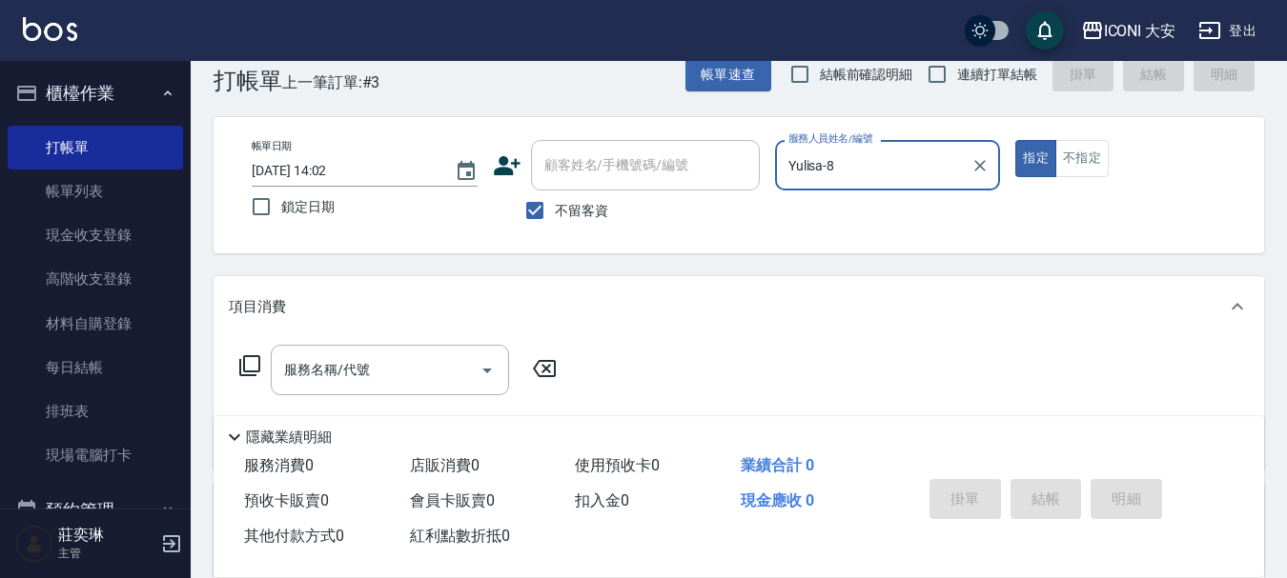
scroll to position [95, 0]
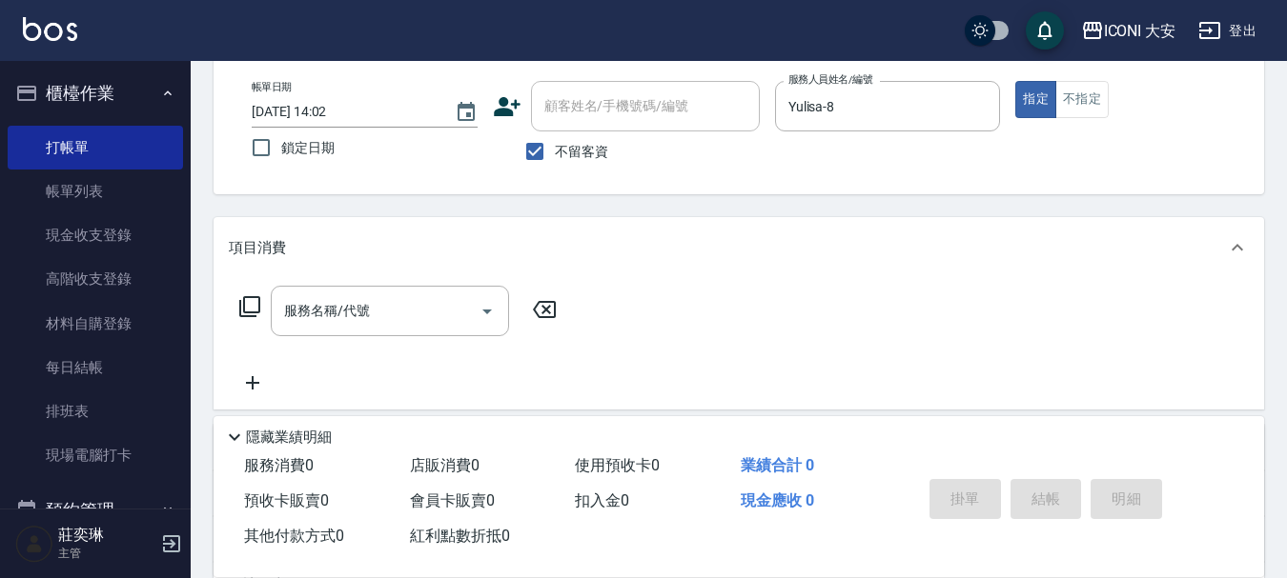
click at [251, 306] on icon at bounding box center [249, 306] width 23 height 23
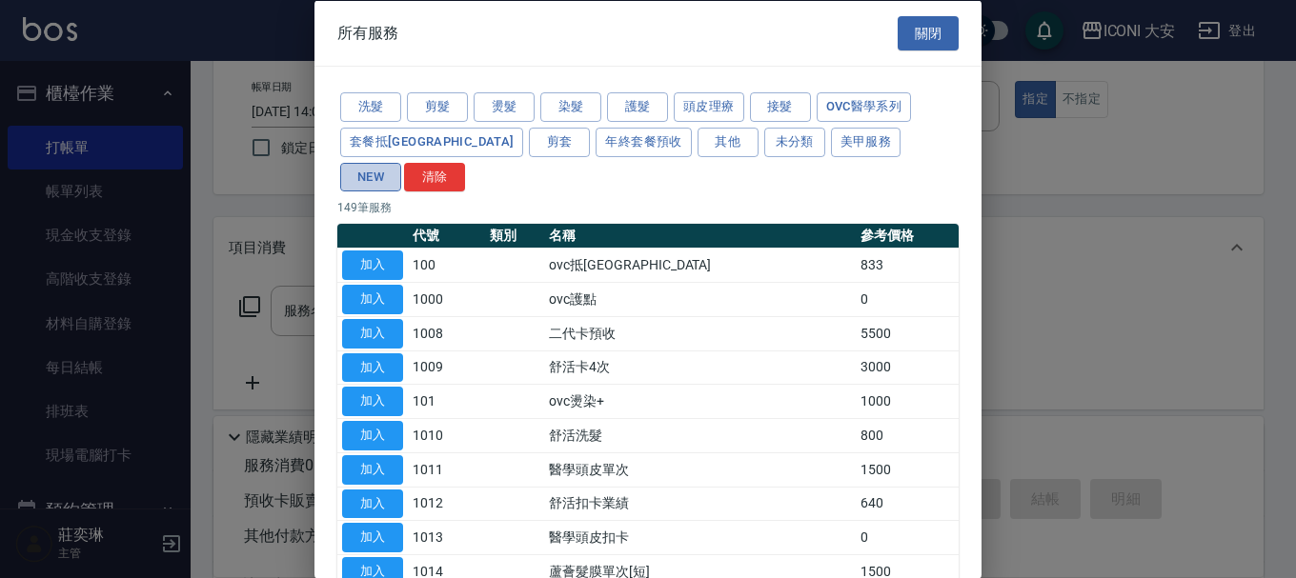
click at [401, 162] on button "NEW" at bounding box center [370, 177] width 61 height 30
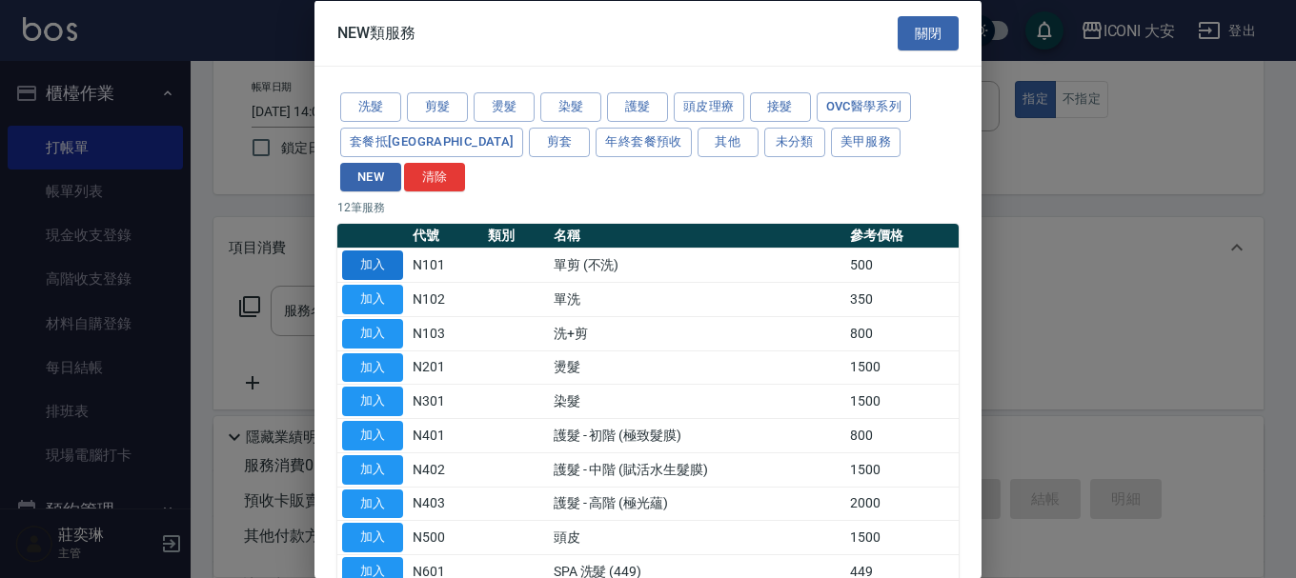
click at [371, 251] on button "加入" at bounding box center [372, 266] width 61 height 30
type input "單剪 (不洗)(N101)"
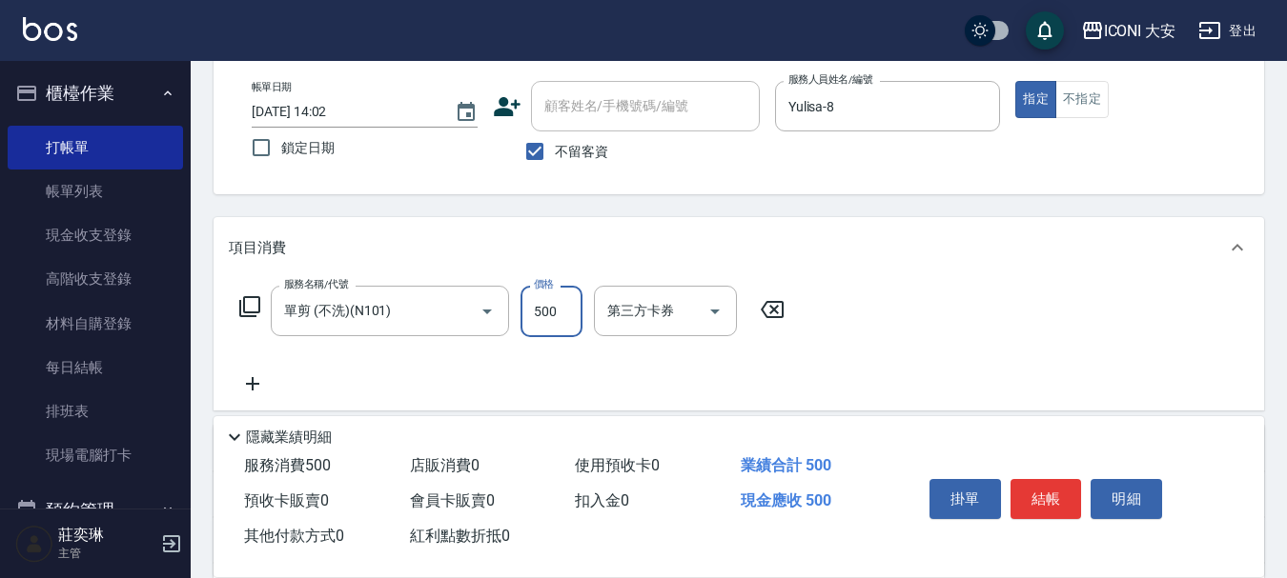
click at [557, 315] on input "500" at bounding box center [551, 311] width 62 height 51
type input "450"
click at [1059, 501] on button "結帳" at bounding box center [1045, 499] width 71 height 40
